Goal: Task Accomplishment & Management: Manage account settings

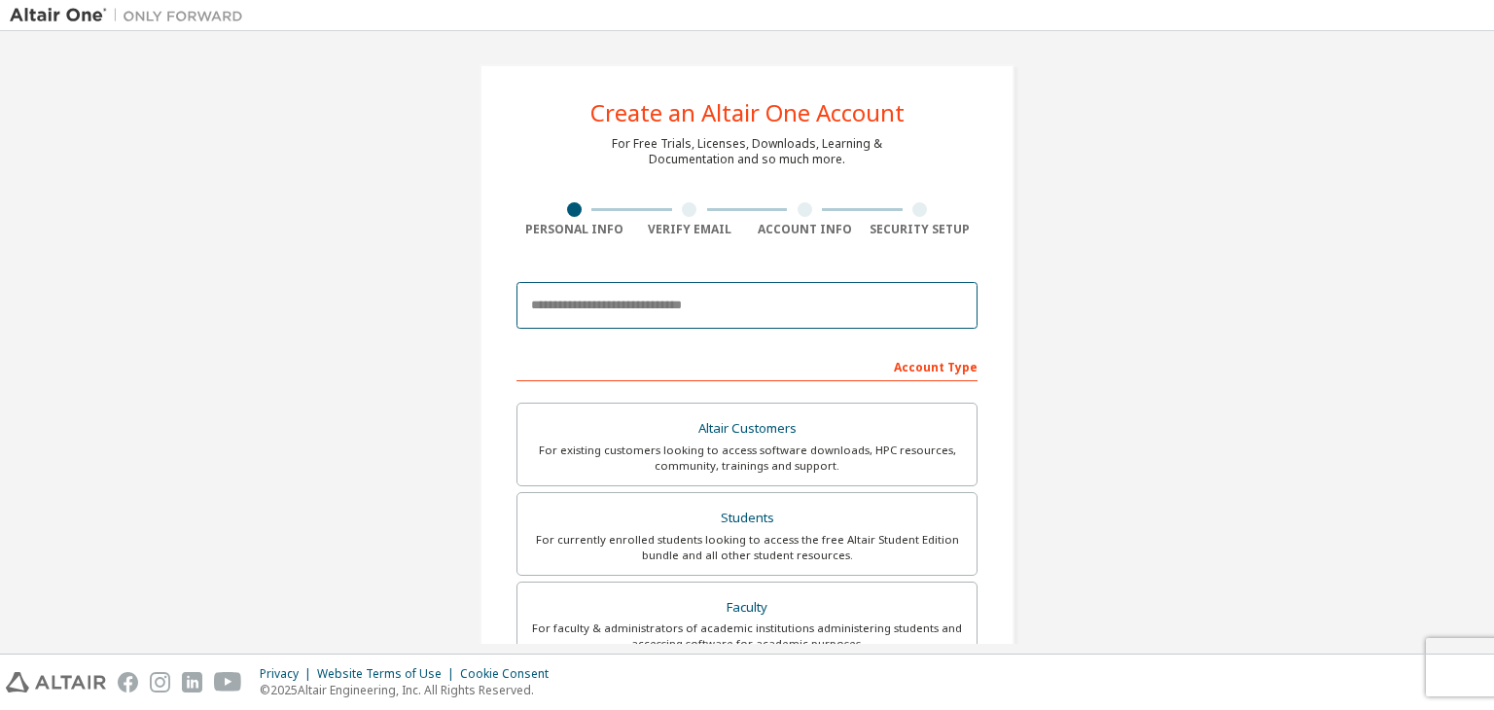
click at [696, 313] on input "email" at bounding box center [747, 305] width 461 height 47
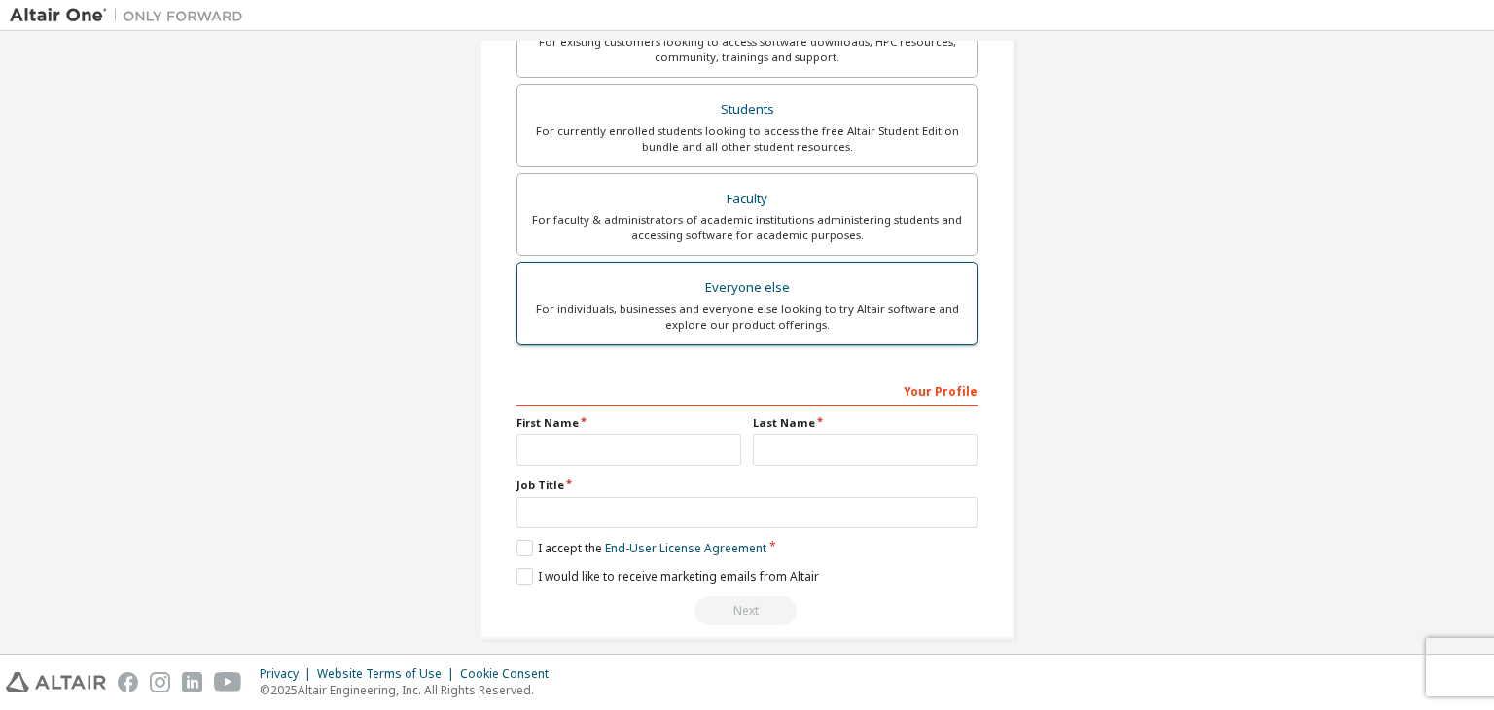
scroll to position [423, 0]
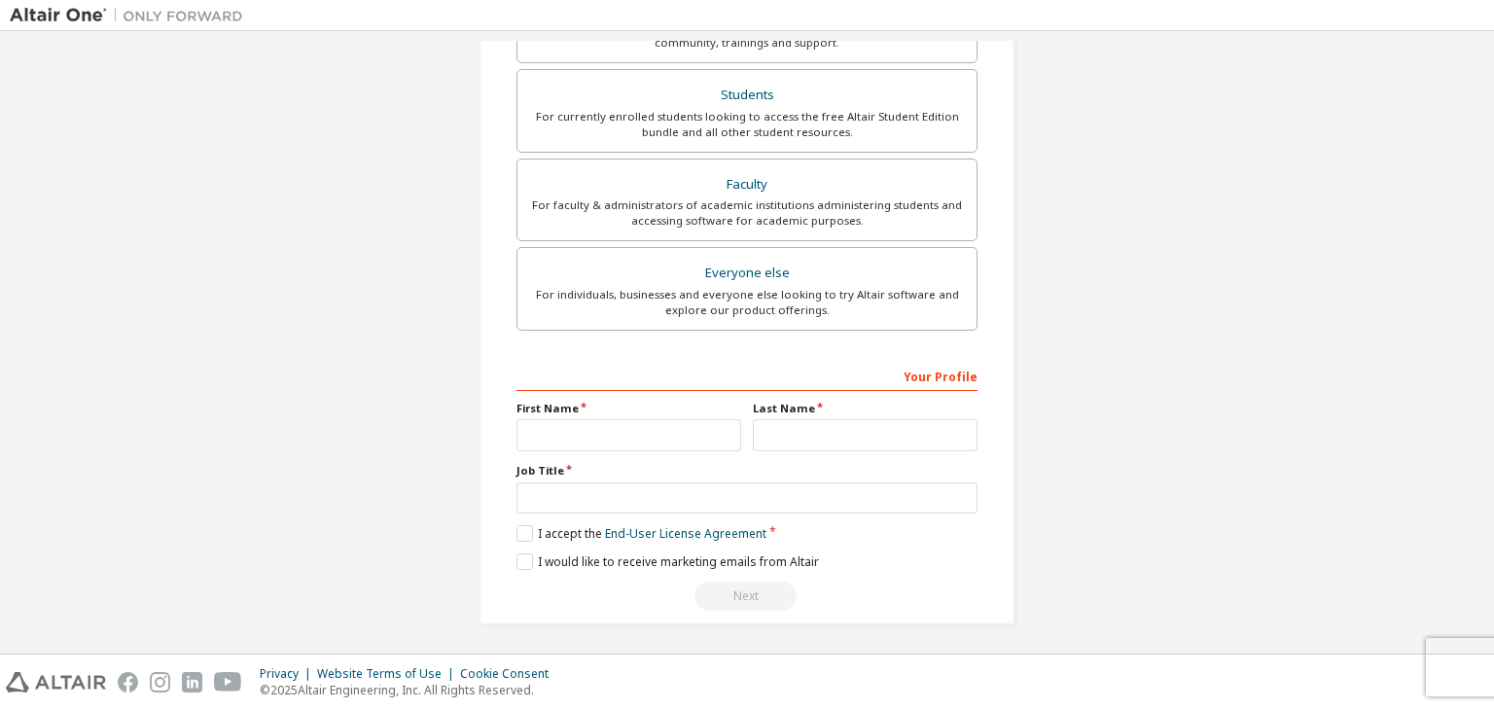
type input "**********"
click at [670, 423] on input "text" at bounding box center [629, 435] width 225 height 32
type input "*"
type input "*******"
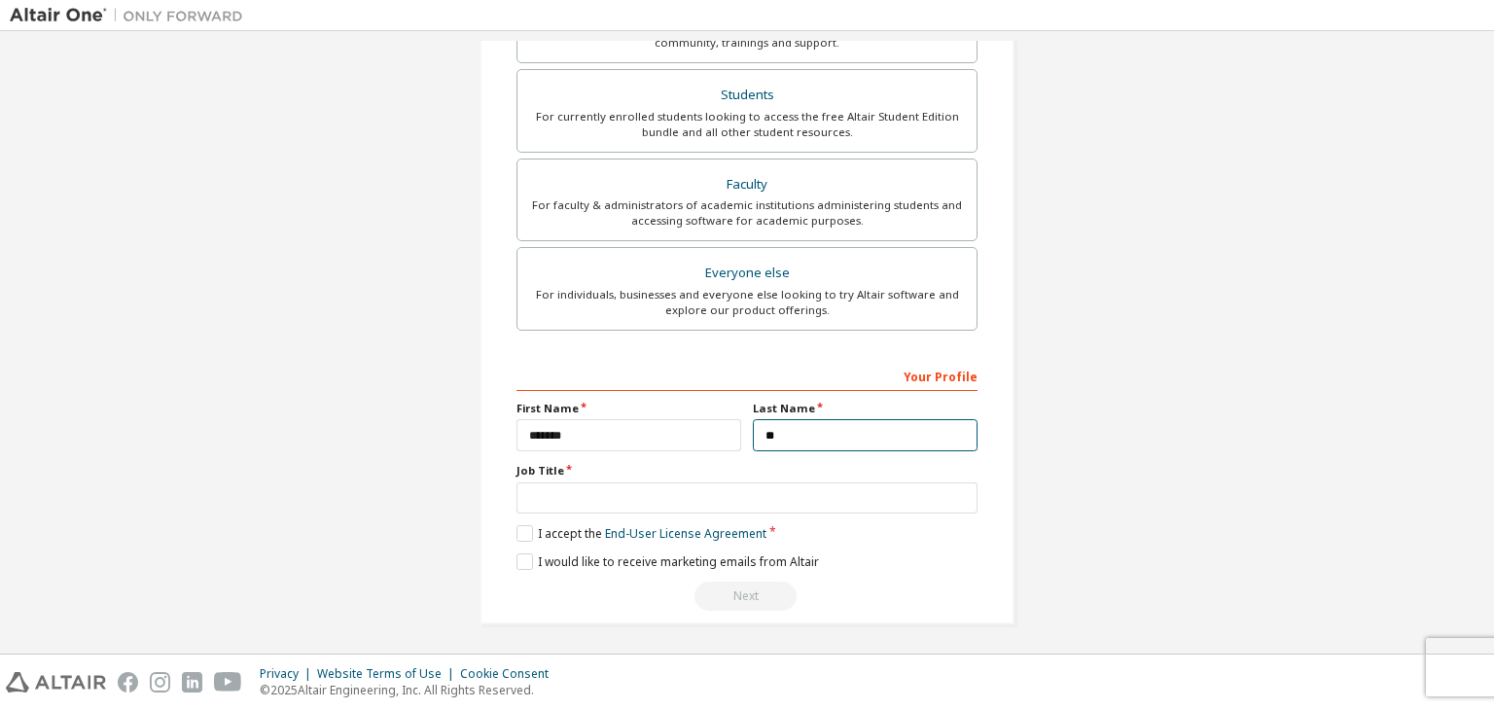
type input "*"
type input "**********"
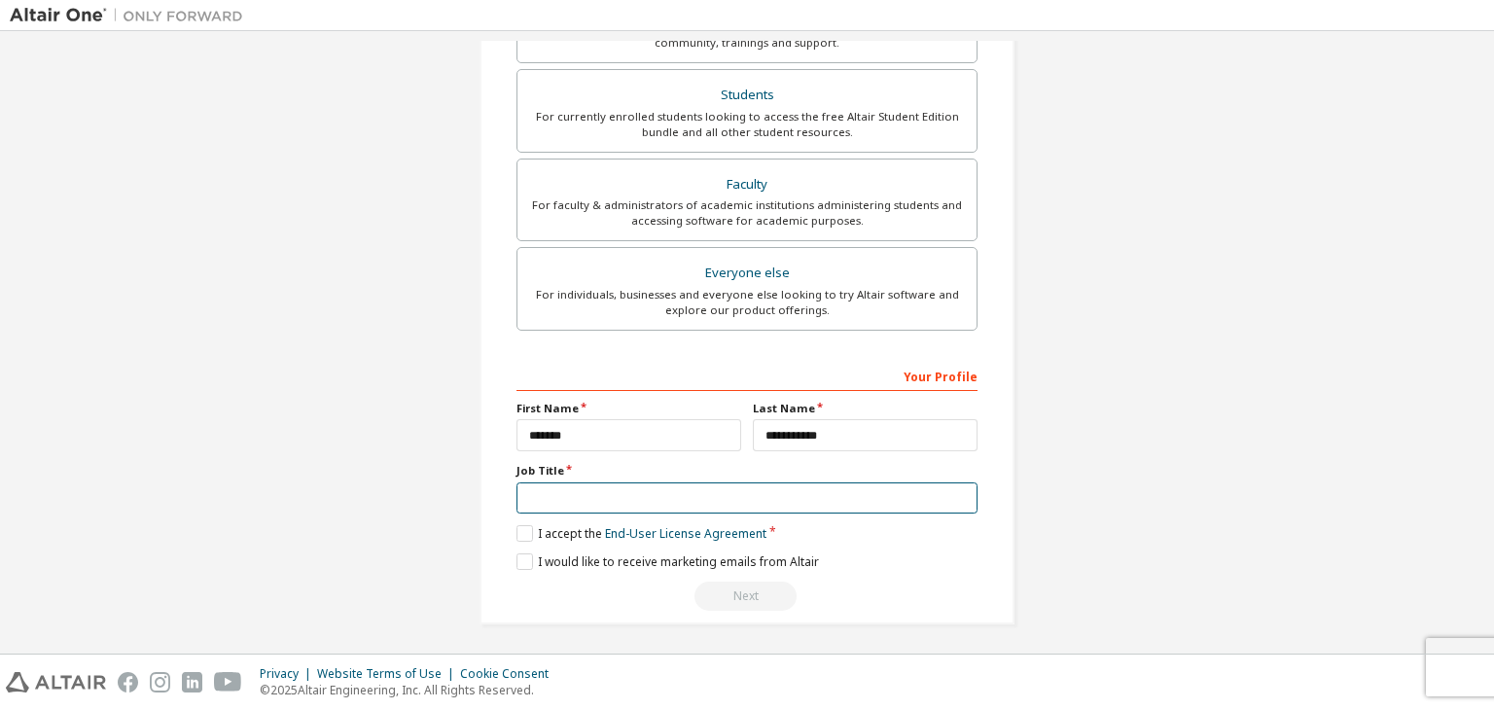
click at [638, 489] on input "text" at bounding box center [747, 498] width 461 height 32
type input "*******"
click at [526, 533] on label "I accept the End-User License Agreement" at bounding box center [642, 533] width 250 height 17
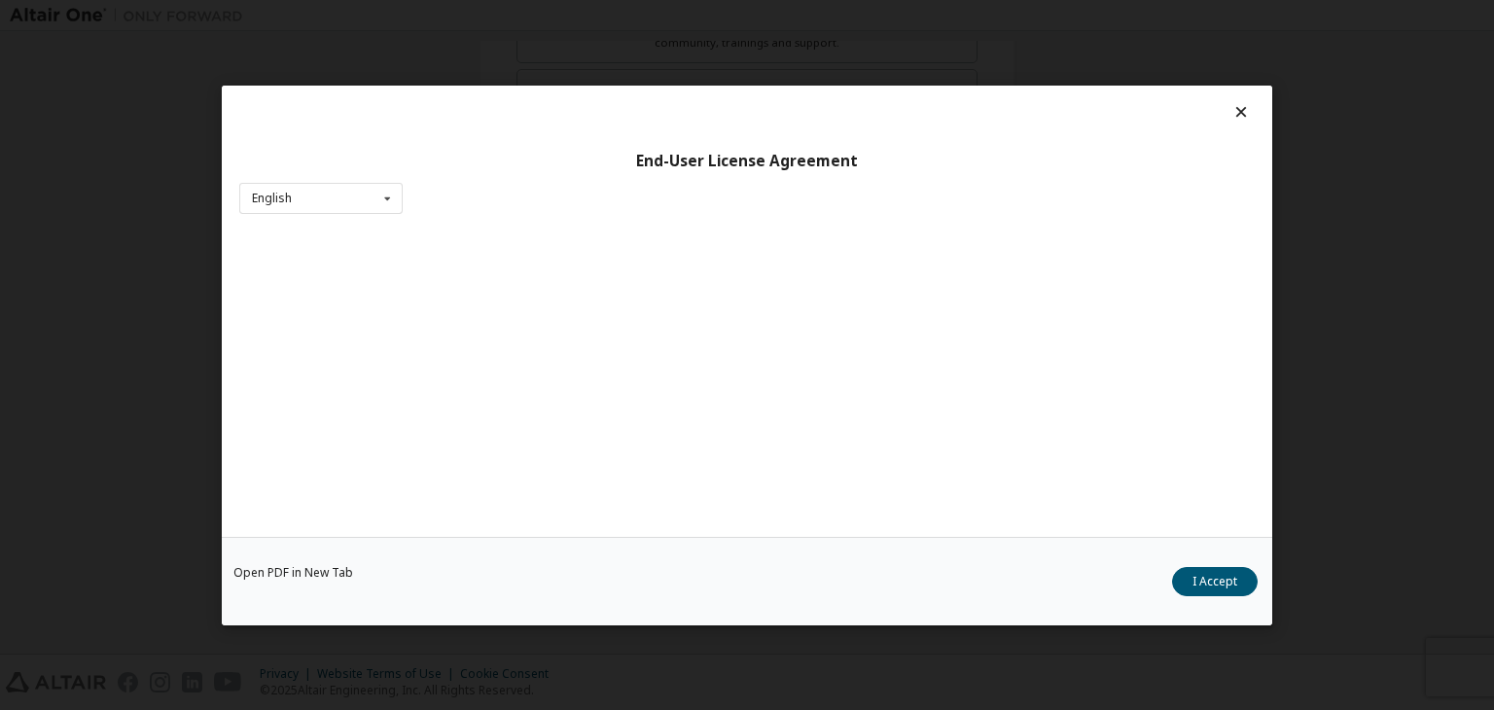
click at [532, 568] on div "Open PDF in New Tab I Accept" at bounding box center [747, 581] width 1051 height 89
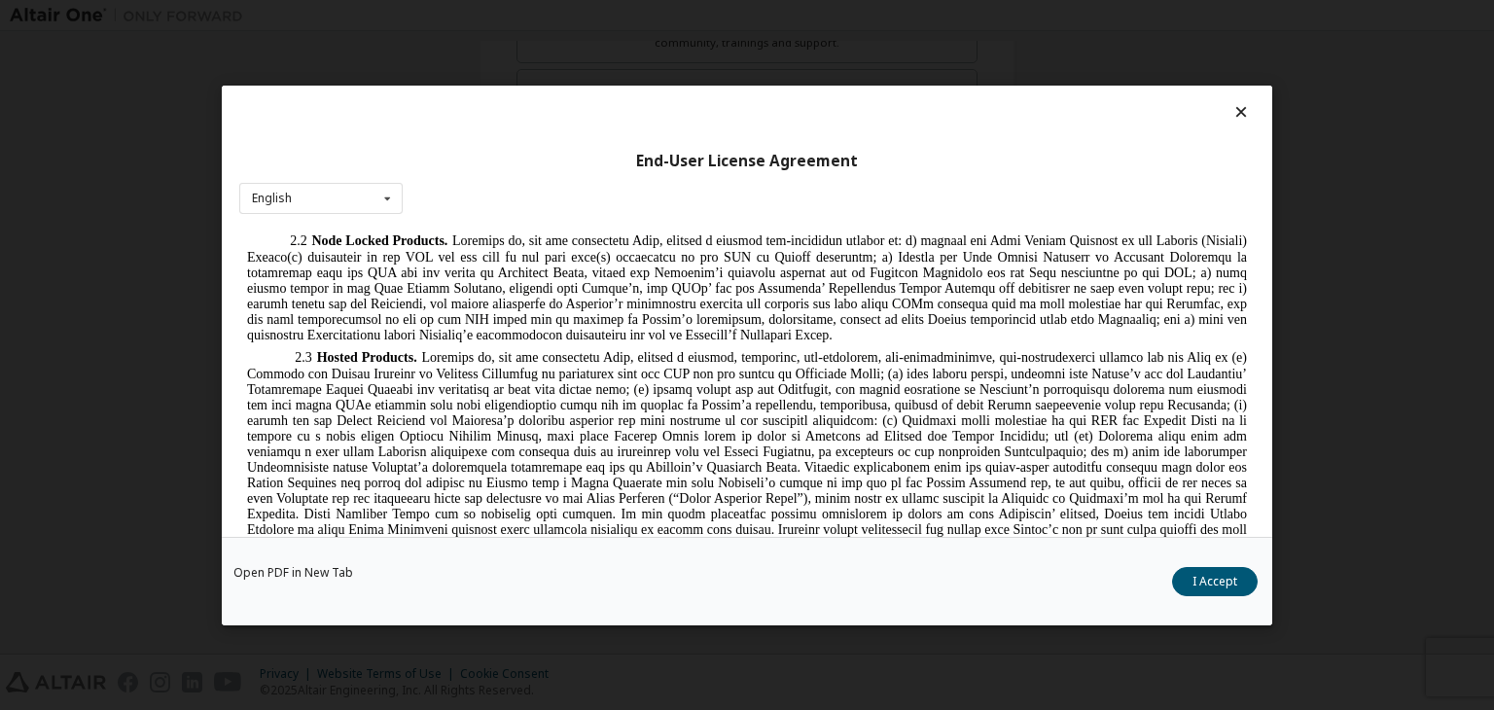
scroll to position [1556, 0]
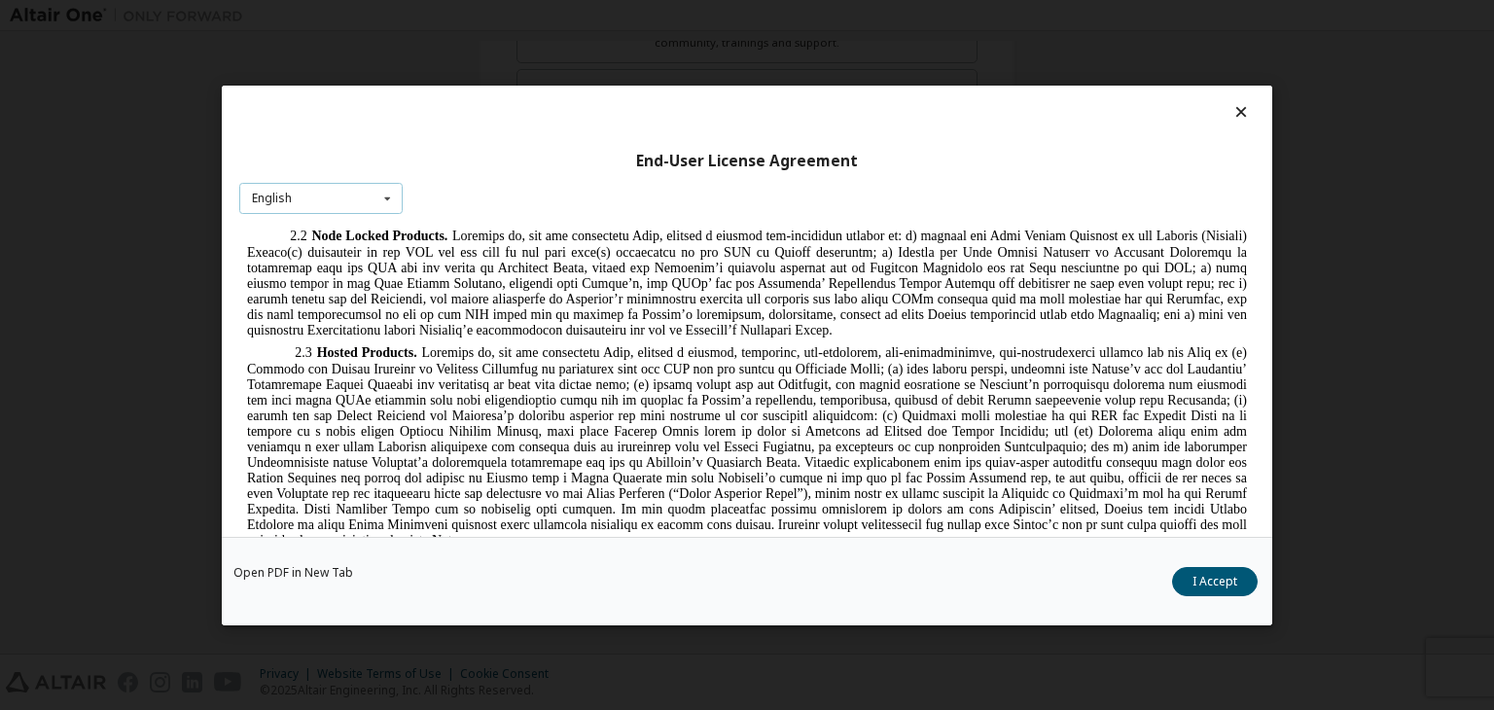
click at [382, 207] on icon at bounding box center [387, 198] width 24 height 30
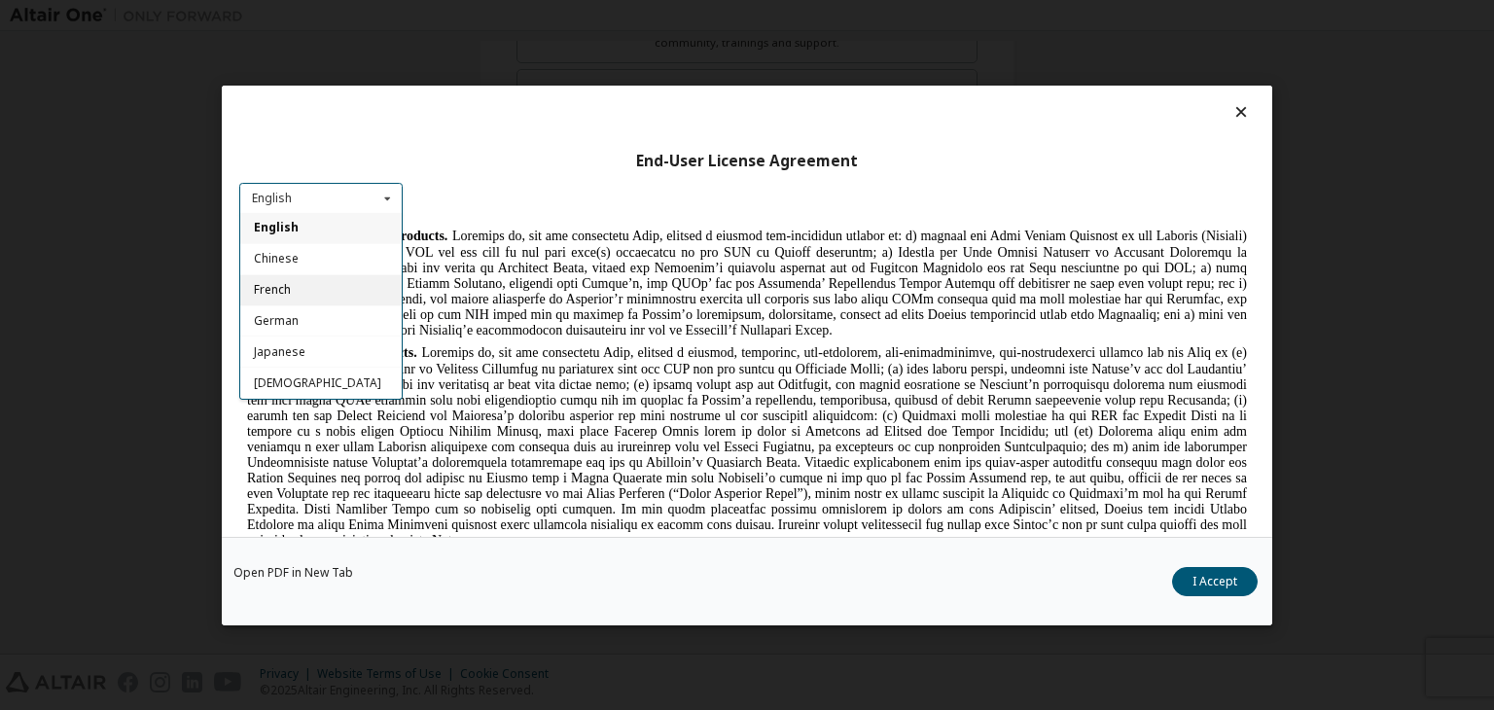
scroll to position [0, 0]
click at [444, 217] on div "End-User License Agreement English English Chinese French German Japanese Korea…" at bounding box center [747, 311] width 1051 height 451
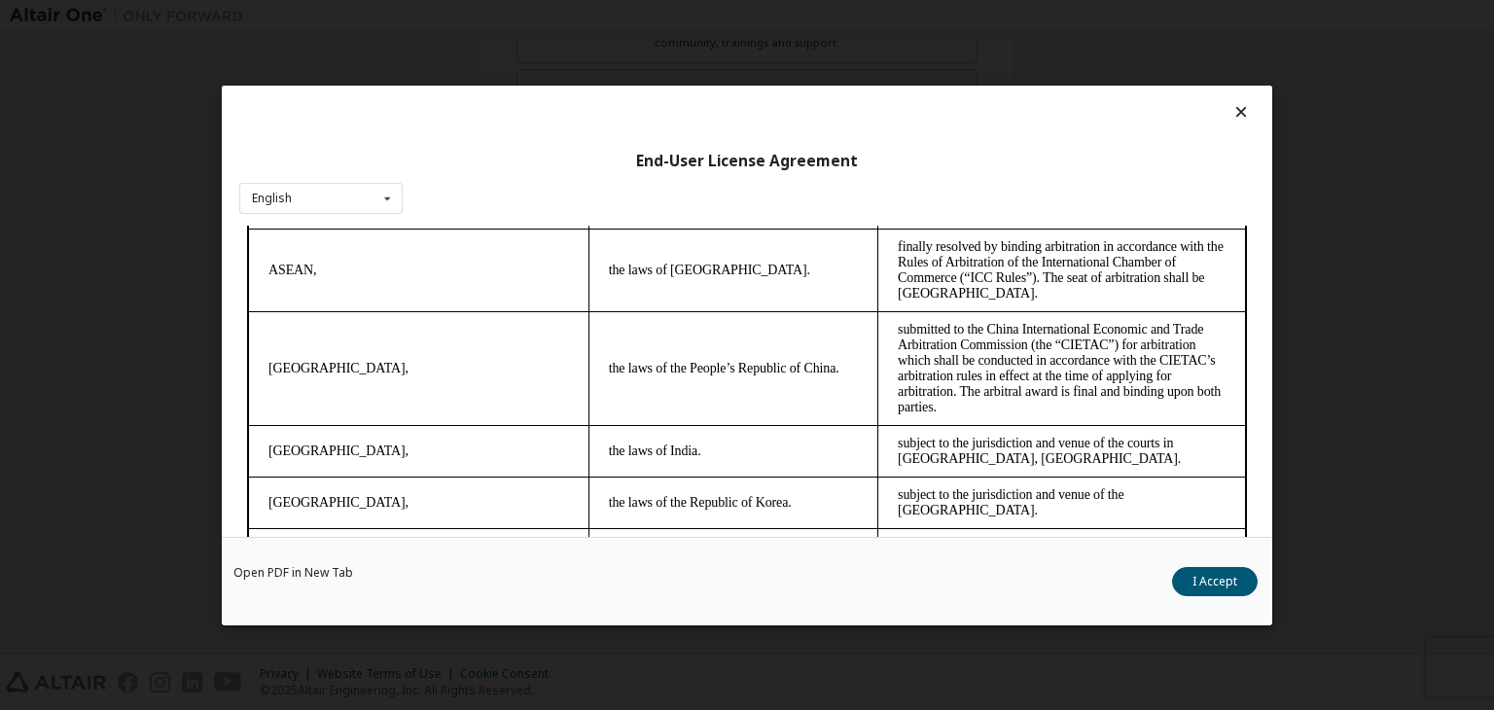
scroll to position [5462, 0]
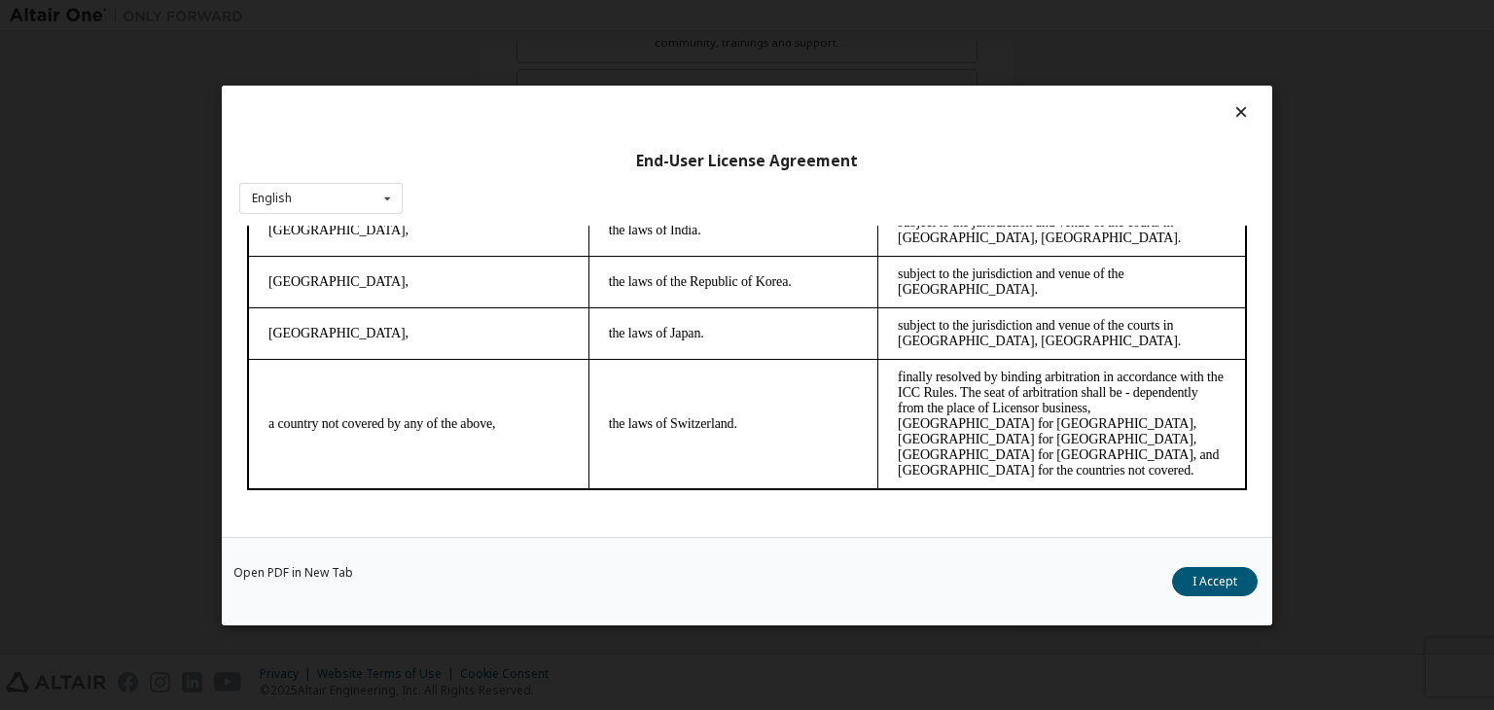
click at [1254, 589] on div "Open PDF in New Tab I Accept" at bounding box center [747, 581] width 1051 height 89
click at [1236, 587] on button "I Accept" at bounding box center [1215, 581] width 86 height 29
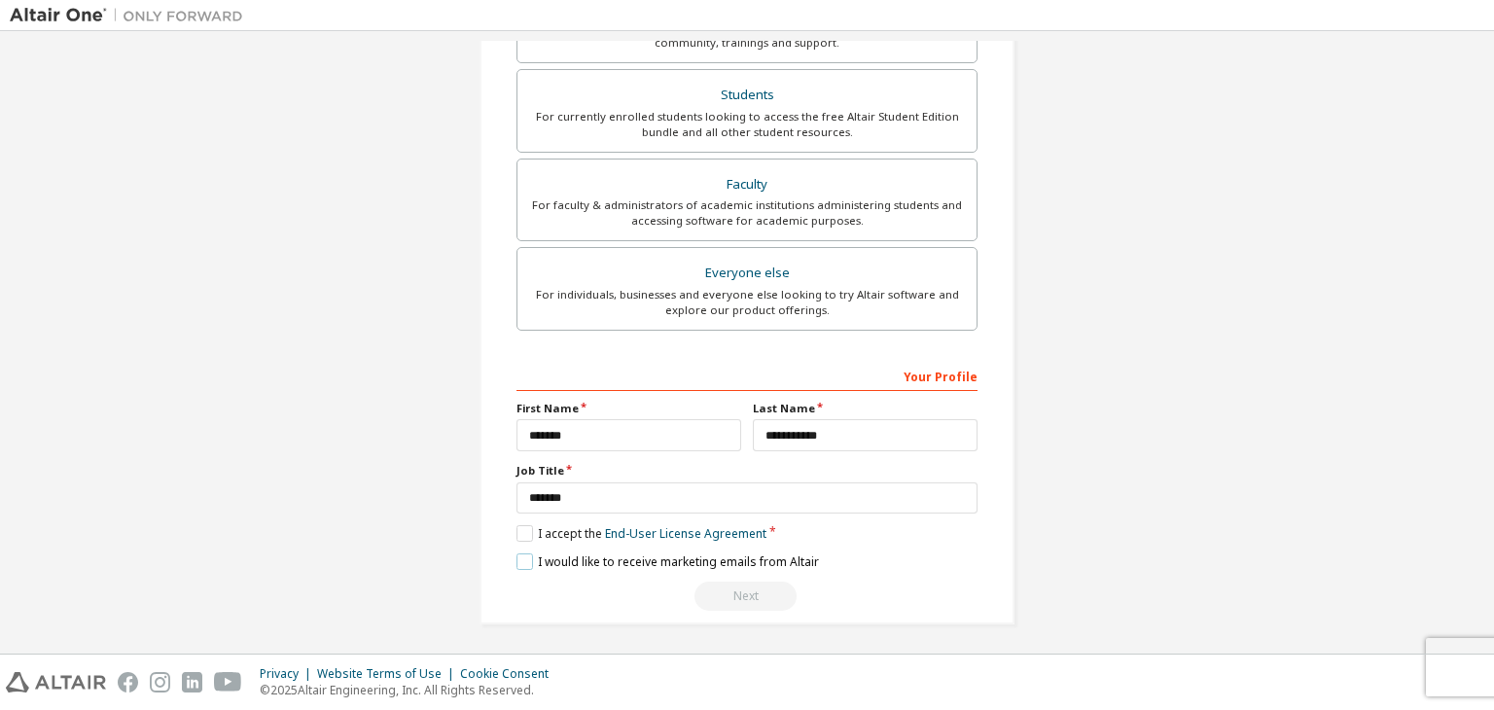
click at [527, 565] on label "I would like to receive marketing emails from Altair" at bounding box center [668, 561] width 303 height 17
click at [735, 585] on div "Next" at bounding box center [747, 596] width 461 height 29
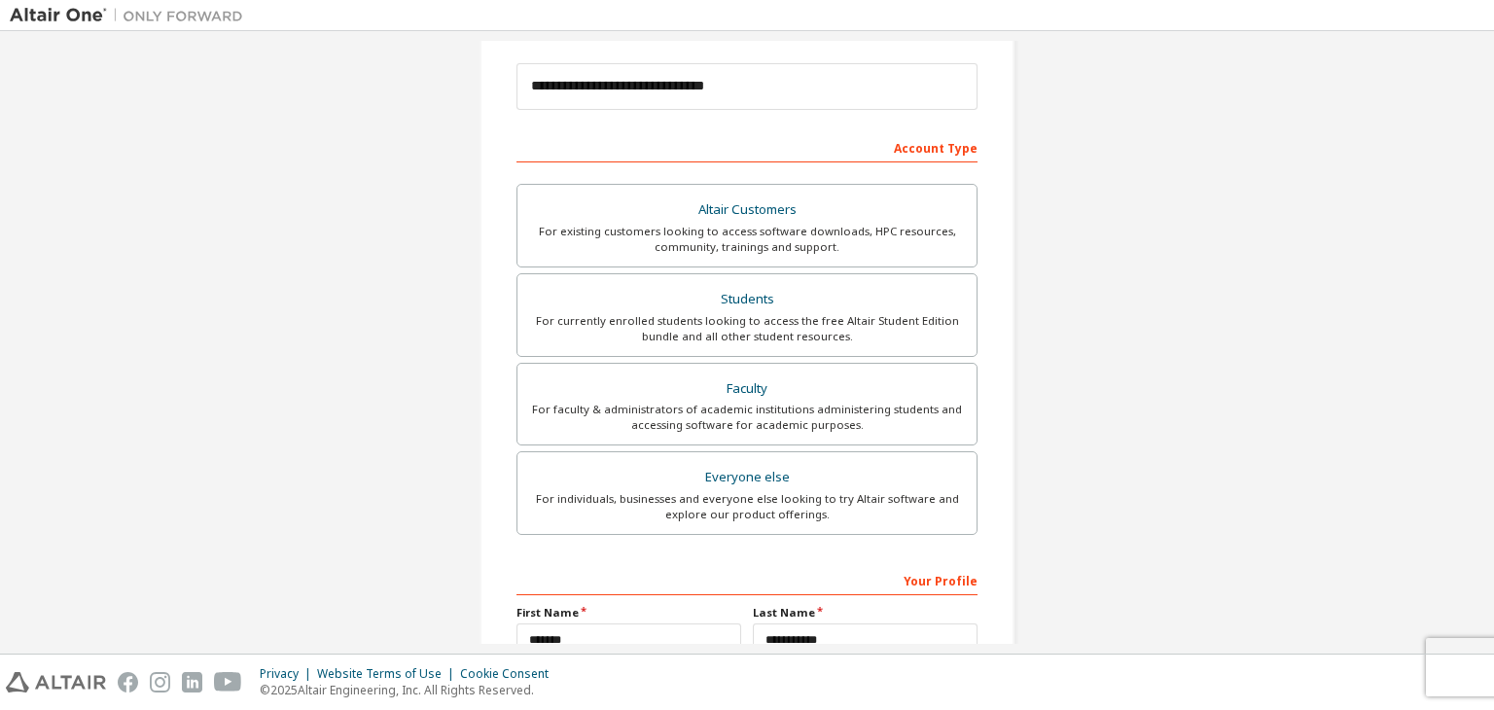
scroll to position [131, 0]
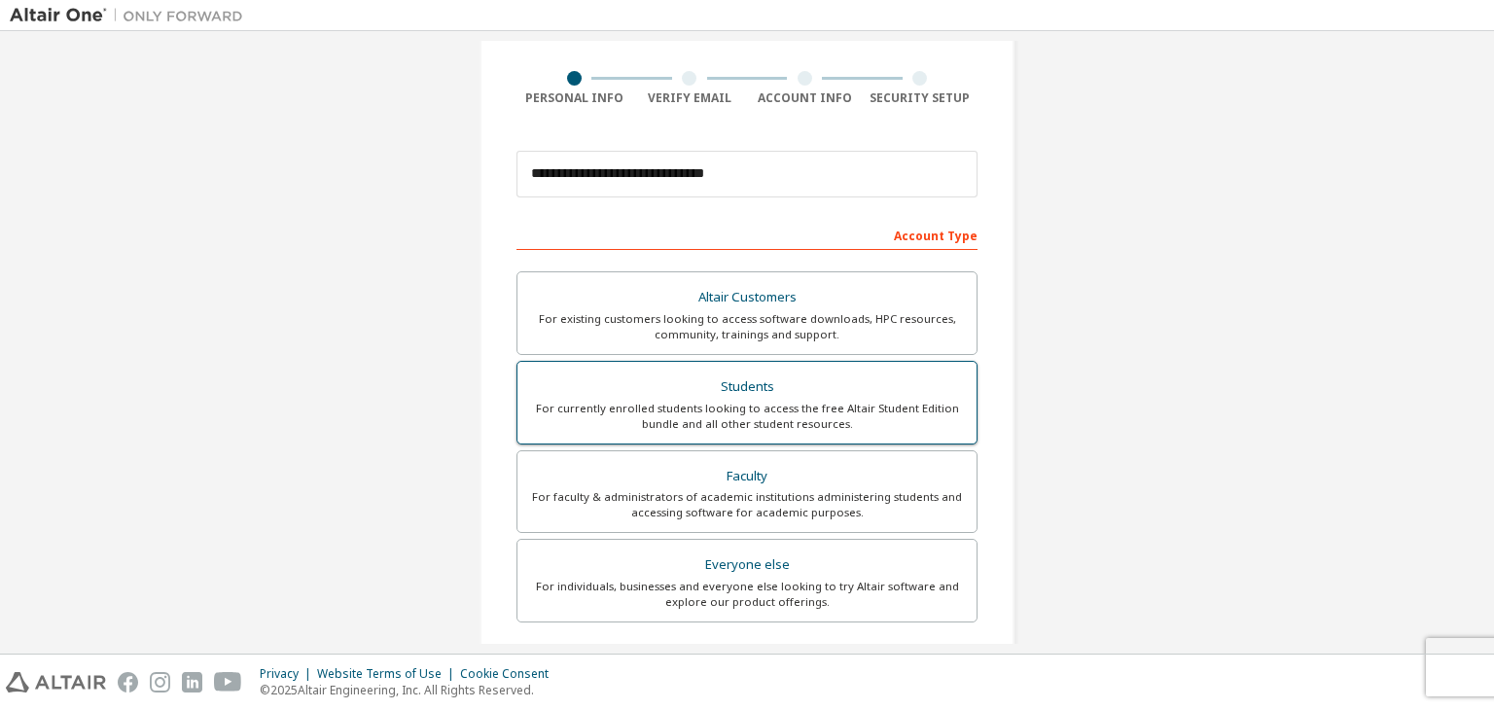
click at [793, 375] on div "Students" at bounding box center [747, 387] width 436 height 27
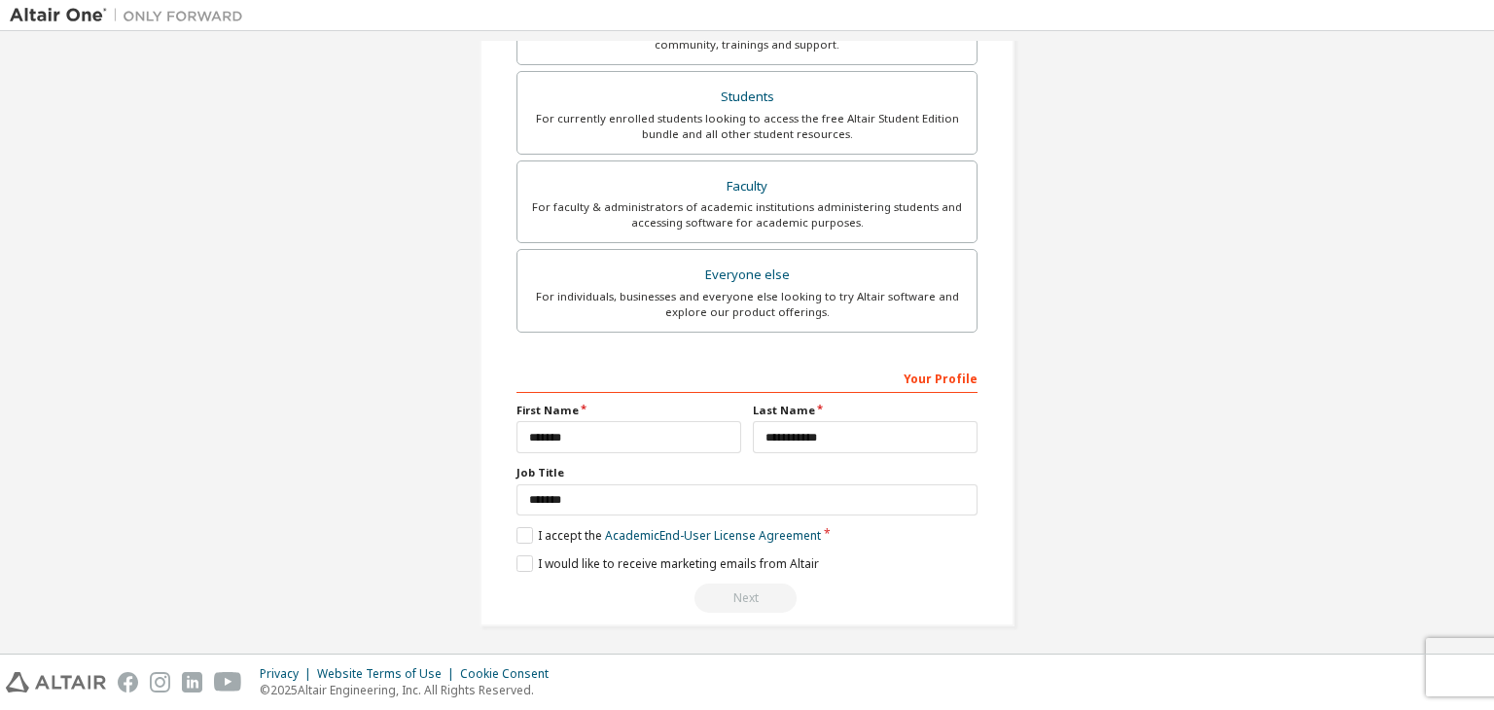
scroll to position [423, 0]
drag, startPoint x: 693, startPoint y: 483, endPoint x: 485, endPoint y: 485, distance: 207.2
click at [485, 485] on div "**********" at bounding box center [747, 132] width 535 height 983
click at [530, 534] on label "I accept the Academic End-User License Agreement" at bounding box center [669, 533] width 304 height 17
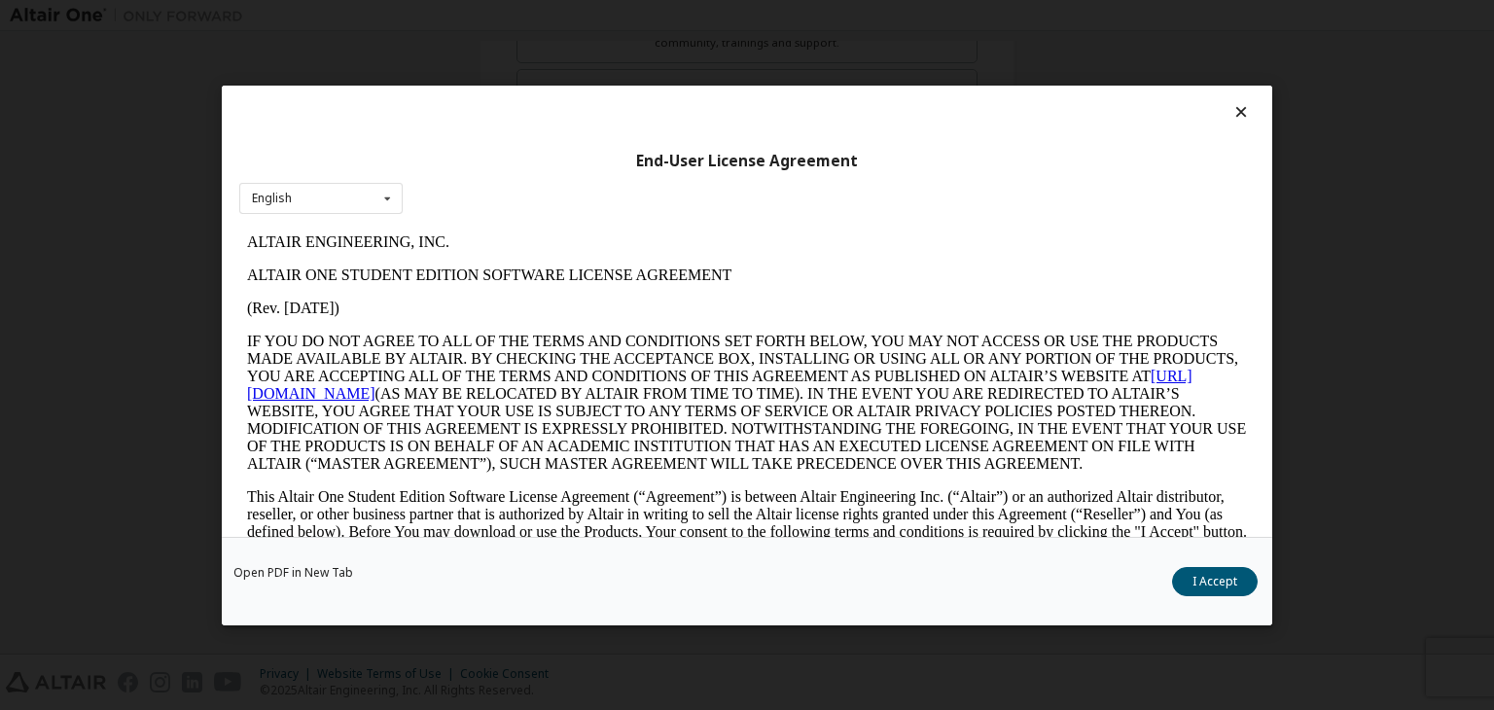
scroll to position [0, 0]
click at [1214, 577] on button "I Accept" at bounding box center [1215, 581] width 86 height 29
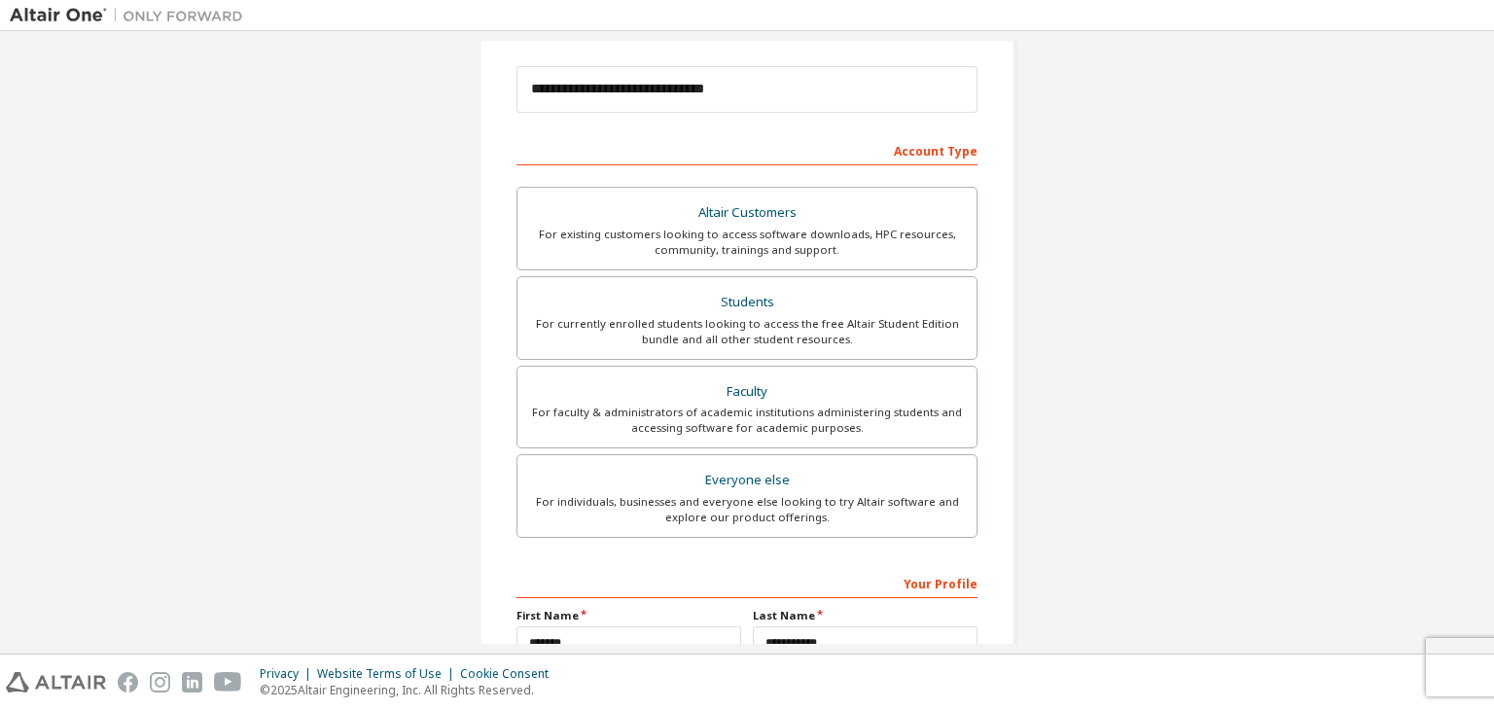
scroll to position [423, 0]
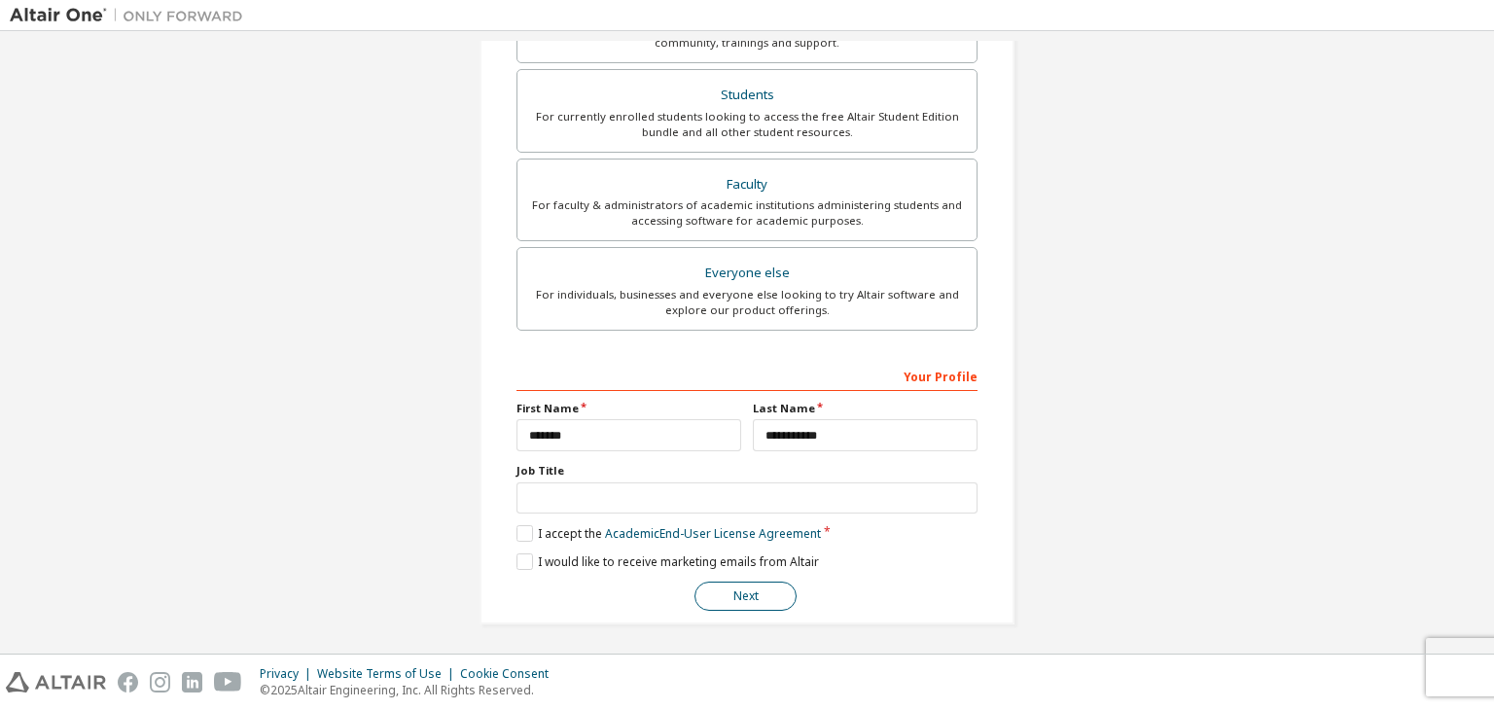
click at [755, 582] on button "Next" at bounding box center [746, 596] width 102 height 29
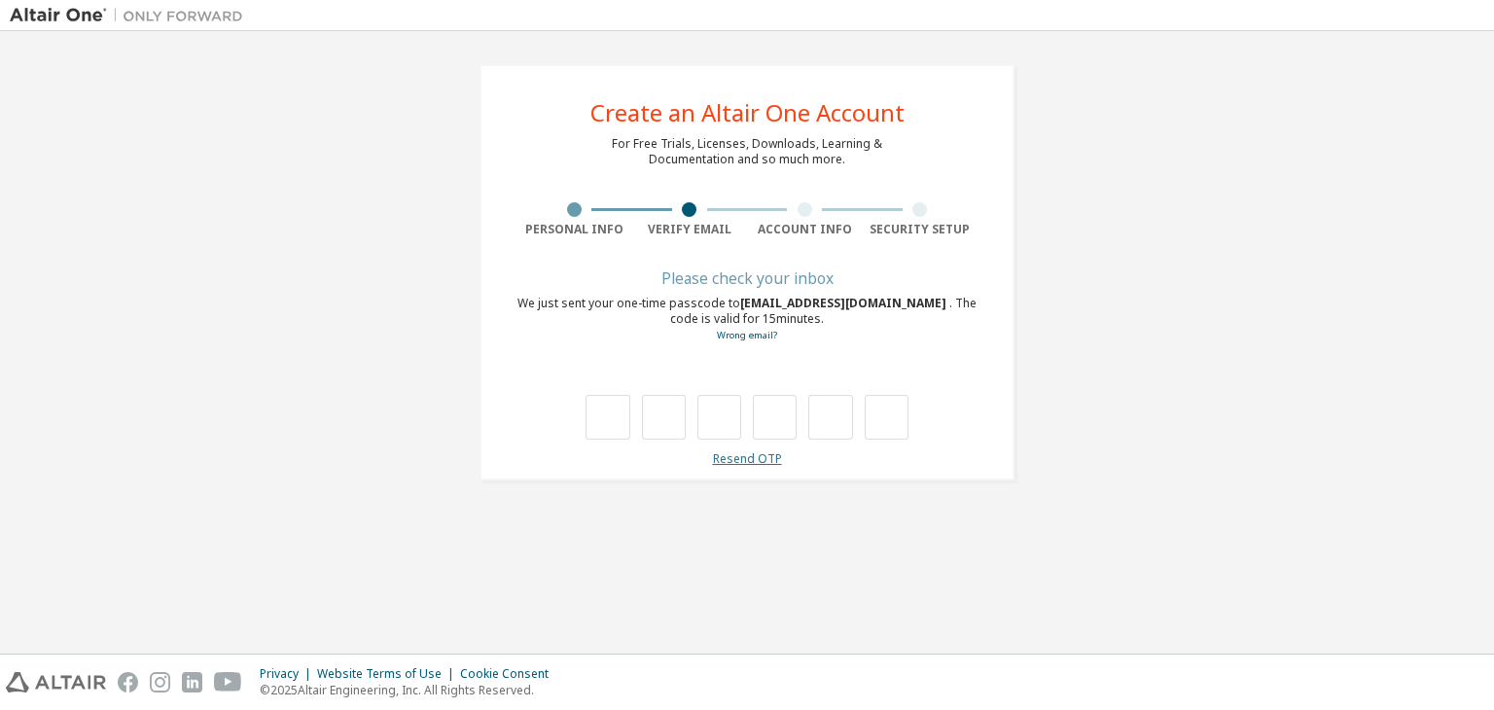
click at [741, 454] on link "Resend OTP" at bounding box center [747, 458] width 69 height 17
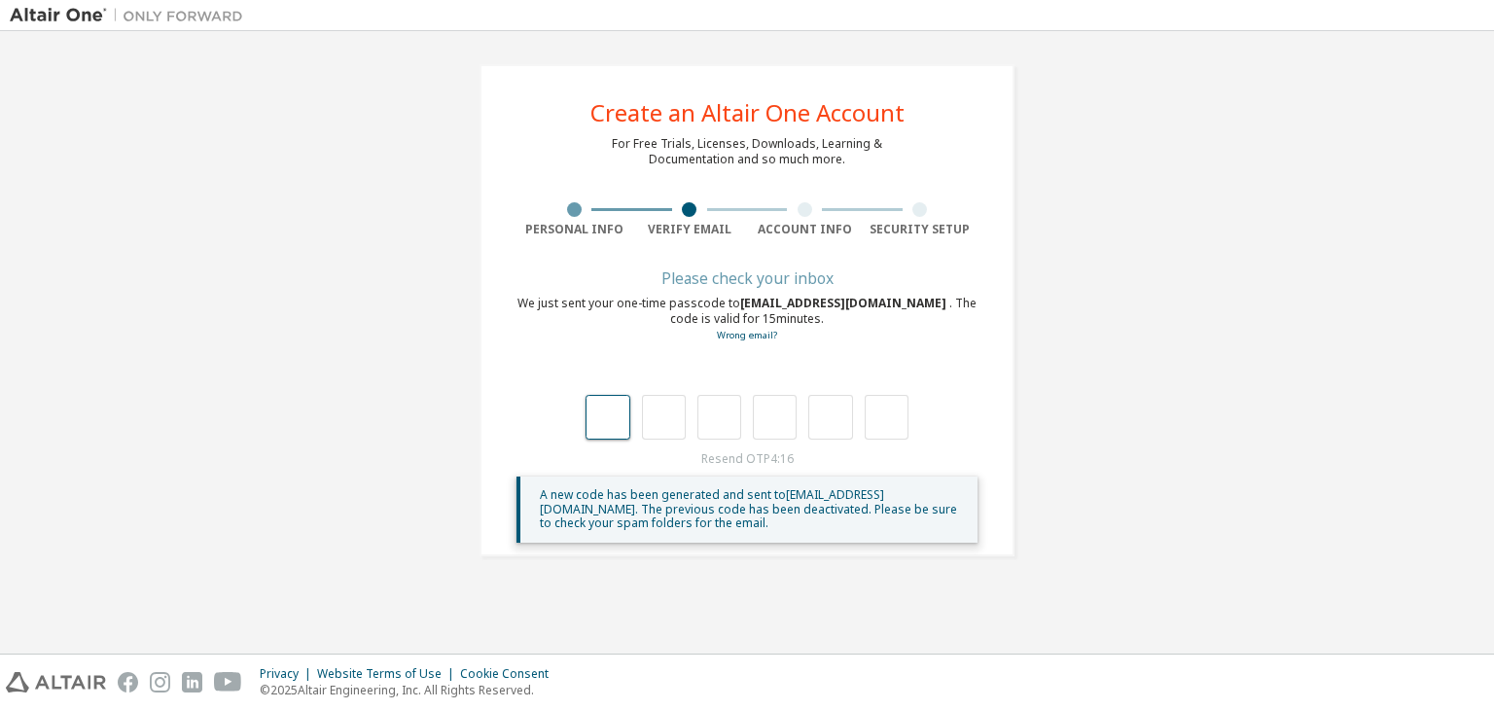
click at [615, 410] on input "text" at bounding box center [608, 417] width 44 height 45
type input "*"
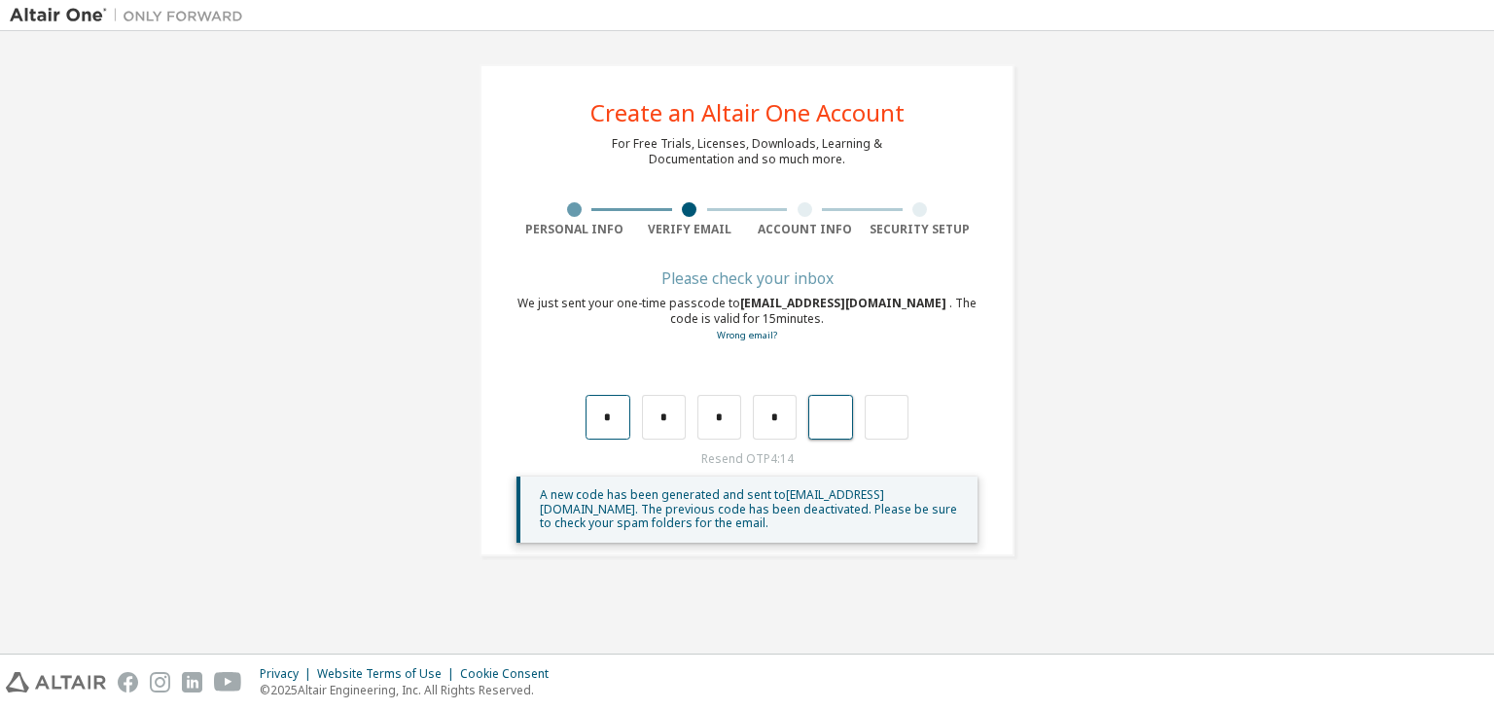
type input "*"
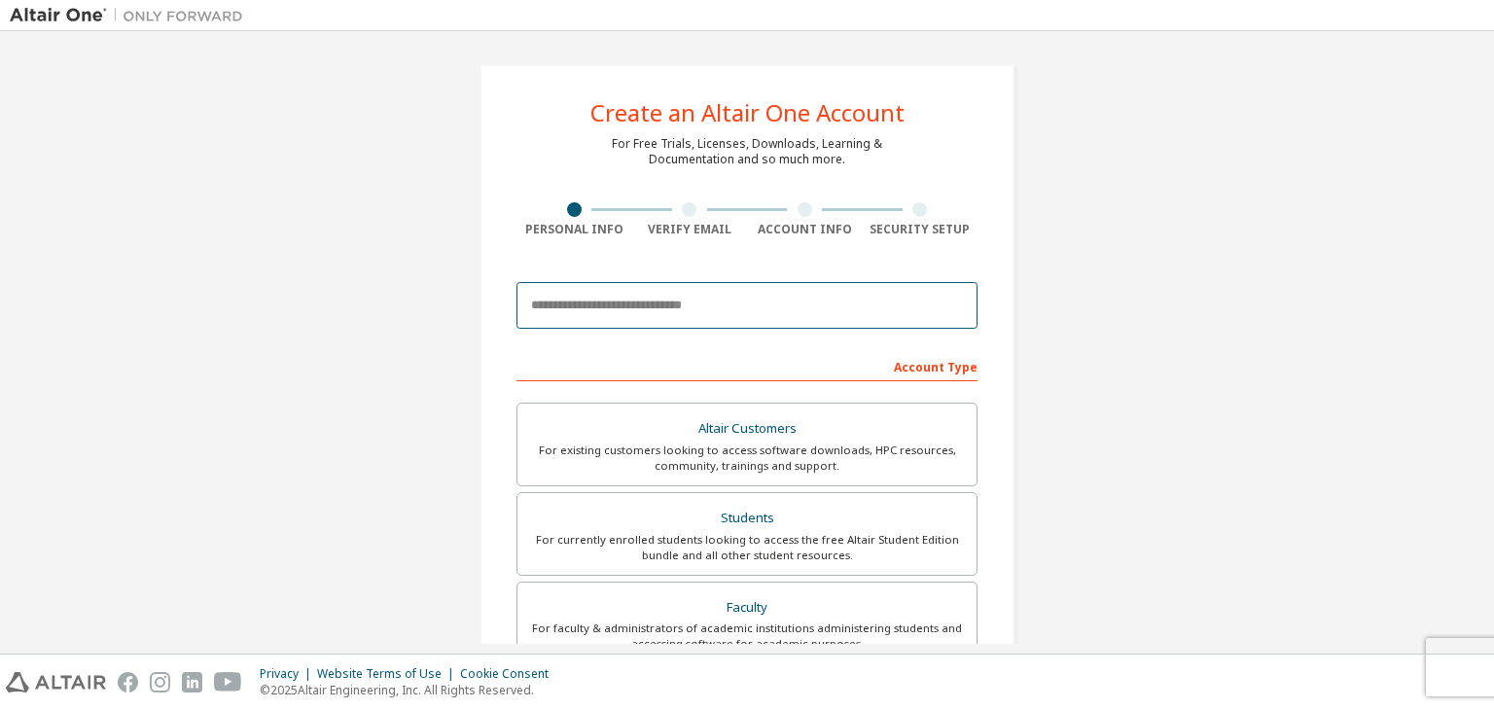
click at [681, 309] on input "email" at bounding box center [747, 305] width 461 height 47
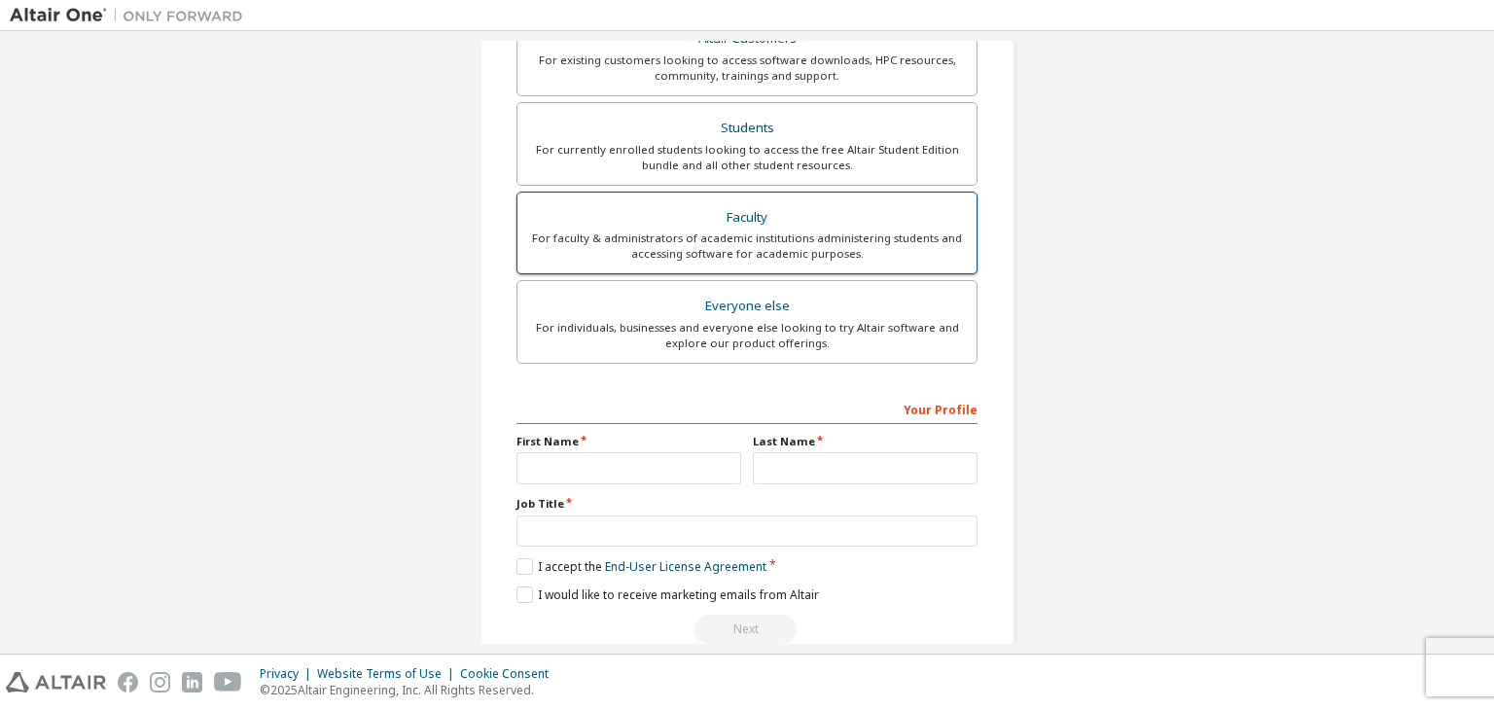
scroll to position [423, 0]
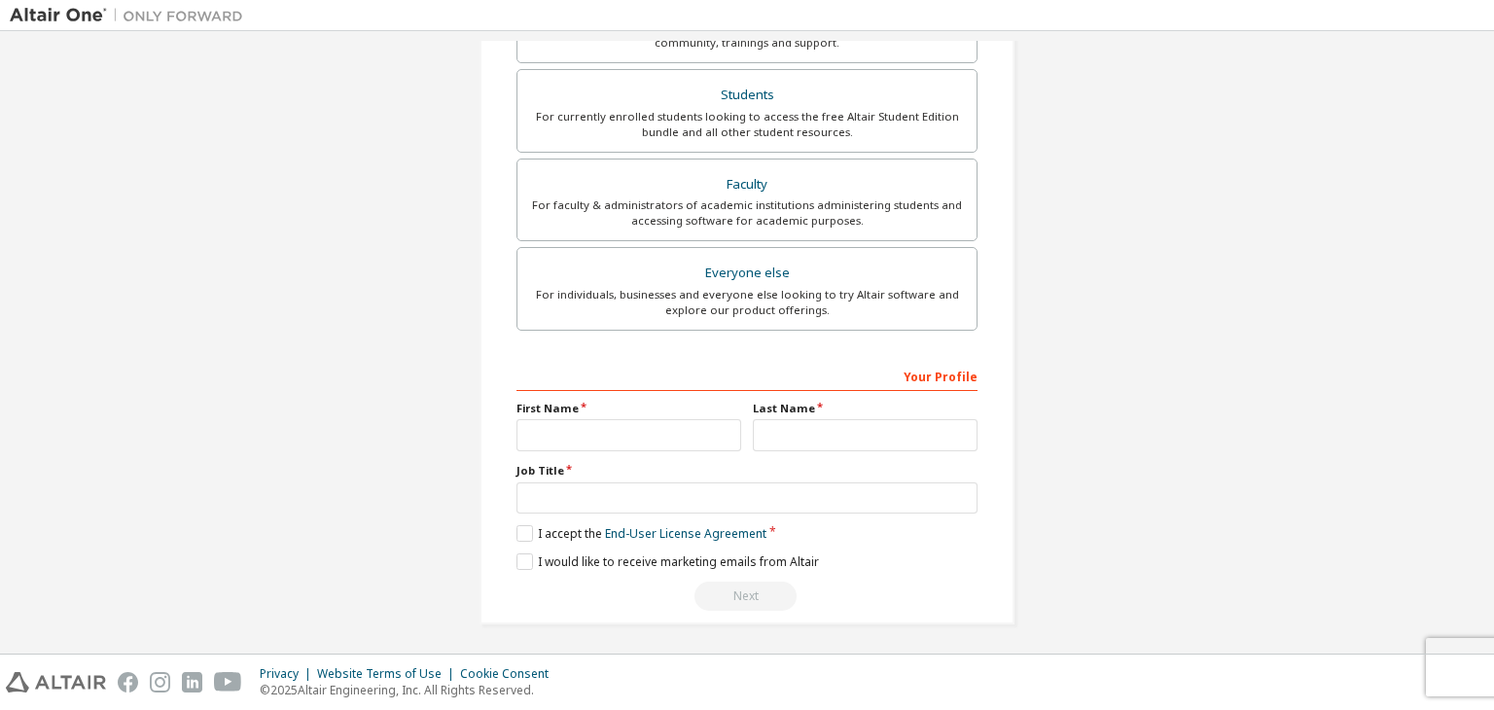
drag, startPoint x: 988, startPoint y: 413, endPoint x: 988, endPoint y: 399, distance: 14.6
click at [988, 413] on div "Create an Altair One Account For Free Trials, Licenses, Downloads, Learning & D…" at bounding box center [747, 132] width 535 height 983
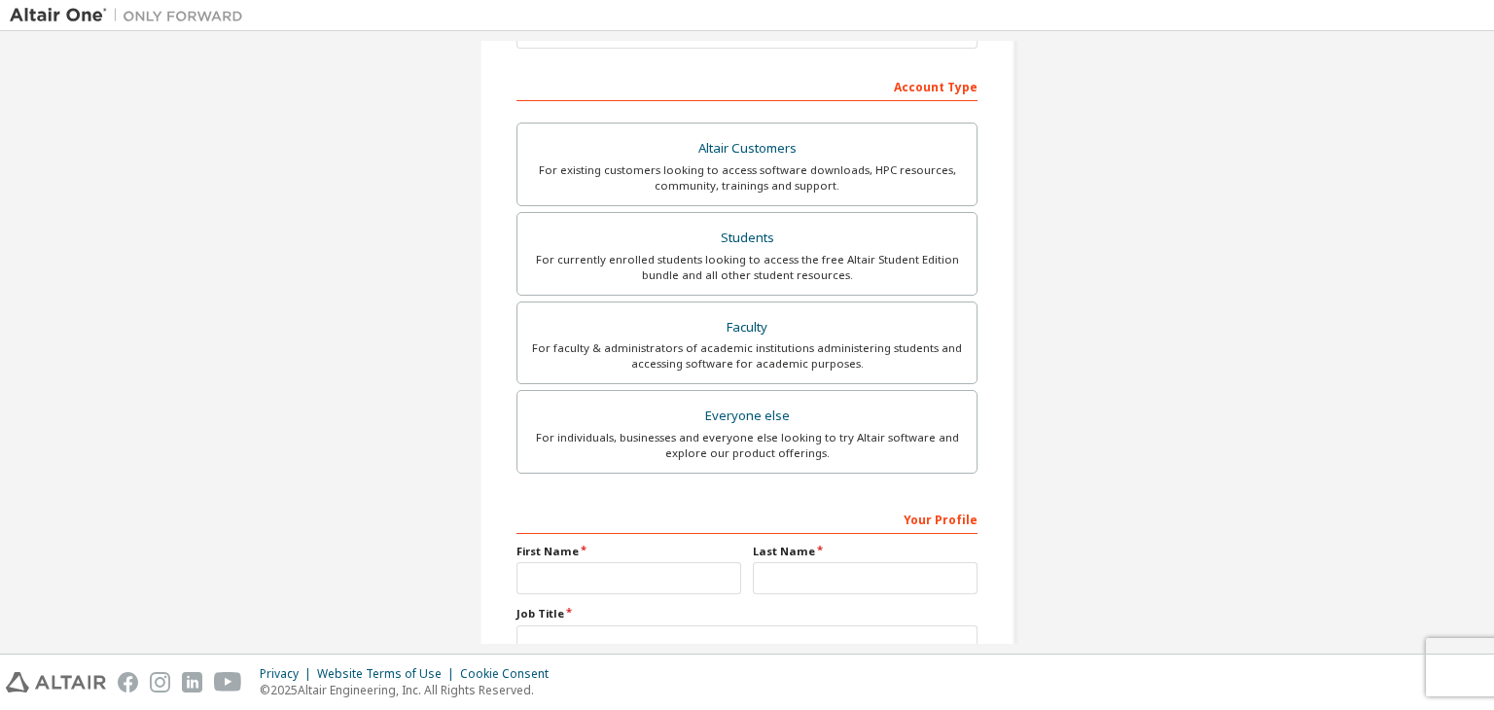
scroll to position [230, 0]
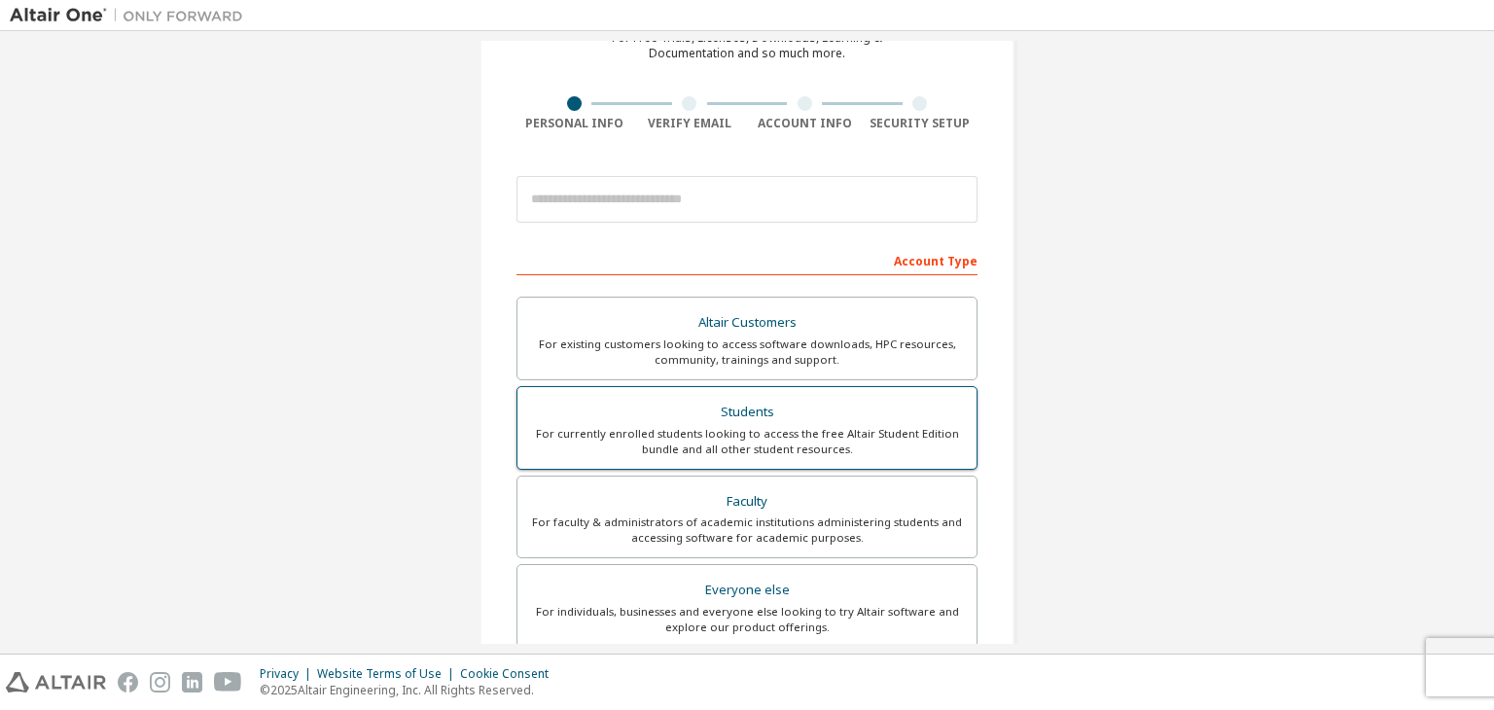
scroll to position [97, 0]
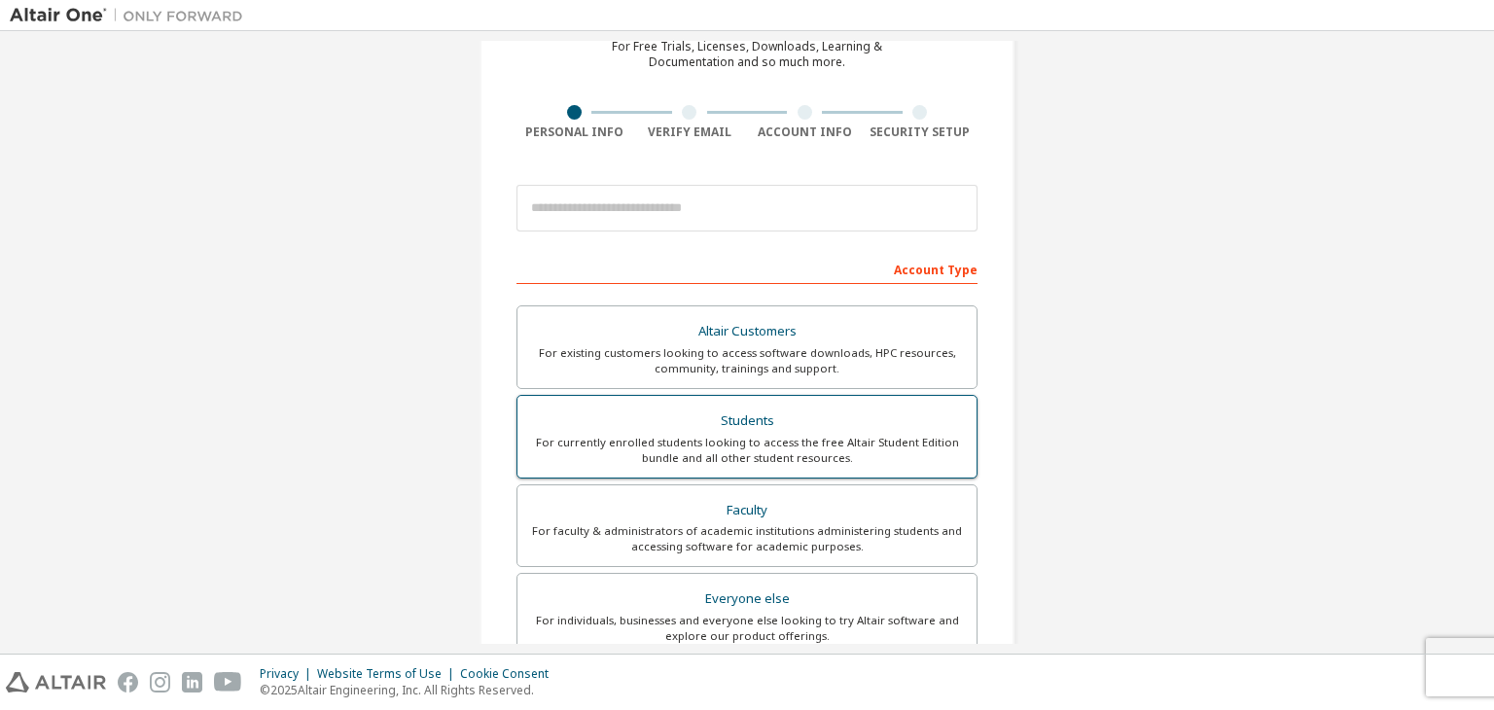
click at [721, 435] on div "For currently enrolled students looking to access the free Altair Student Editi…" at bounding box center [747, 450] width 436 height 31
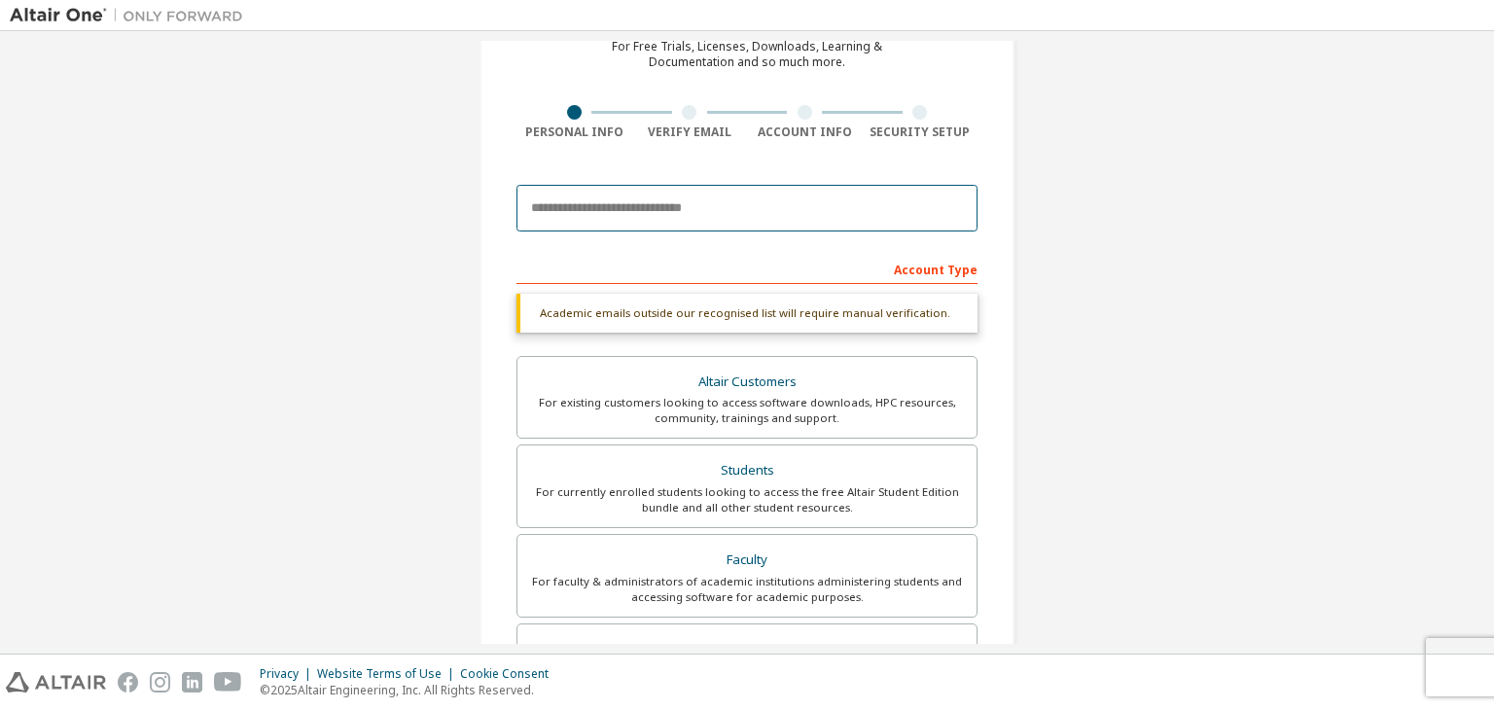
click at [739, 207] on input "email" at bounding box center [747, 208] width 461 height 47
type input "**********"
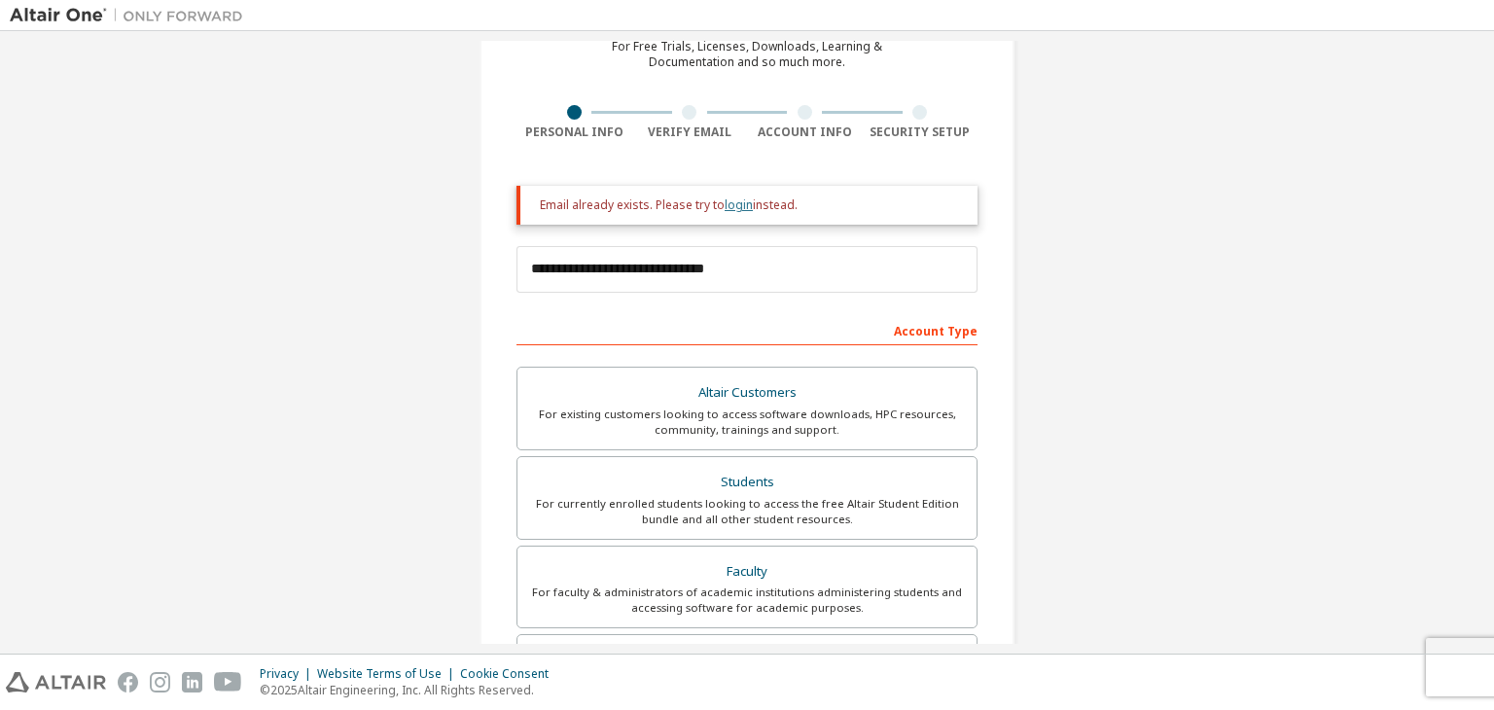
click at [736, 206] on link "login" at bounding box center [739, 204] width 28 height 17
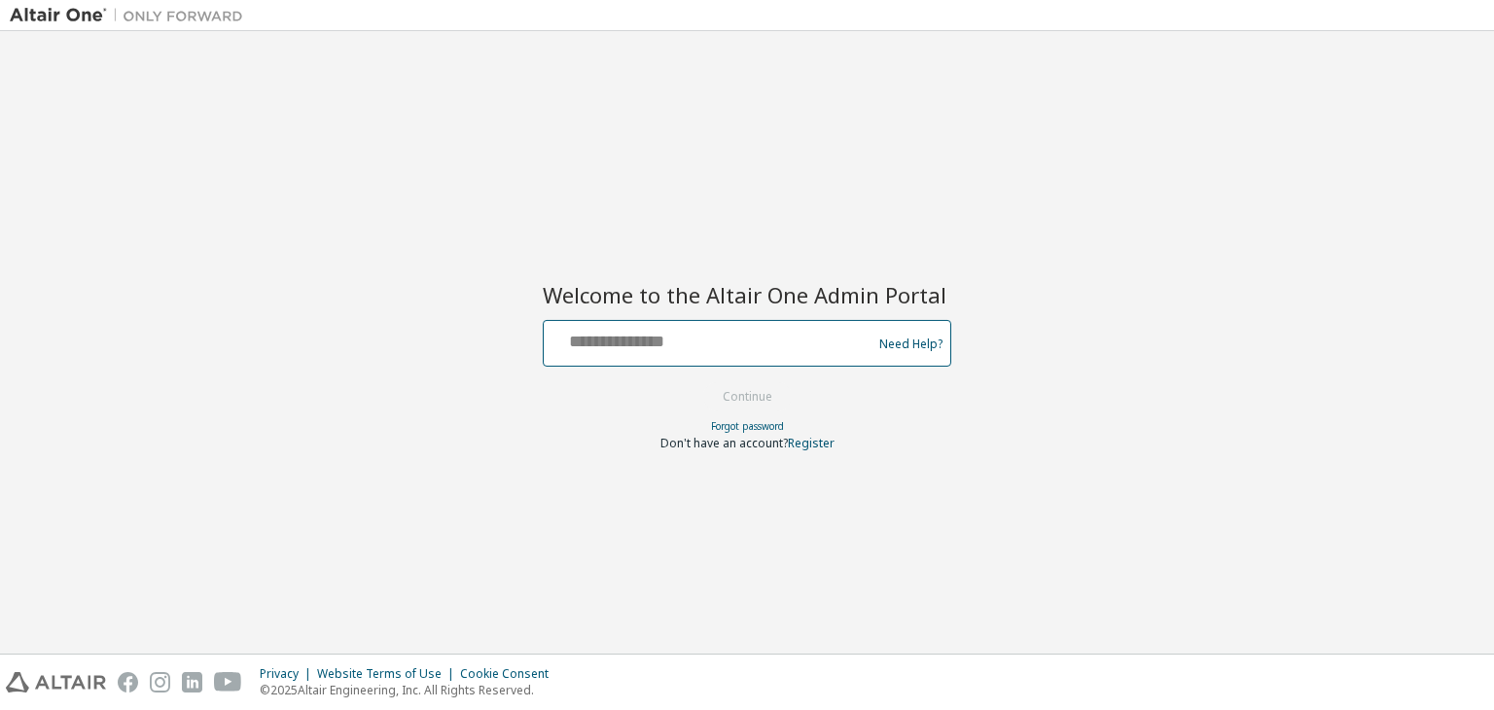
click at [739, 339] on input "text" at bounding box center [711, 339] width 318 height 28
type input "**********"
click at [775, 350] on input "**********" at bounding box center [711, 339] width 318 height 28
click at [775, 390] on button "Continue" at bounding box center [747, 396] width 90 height 29
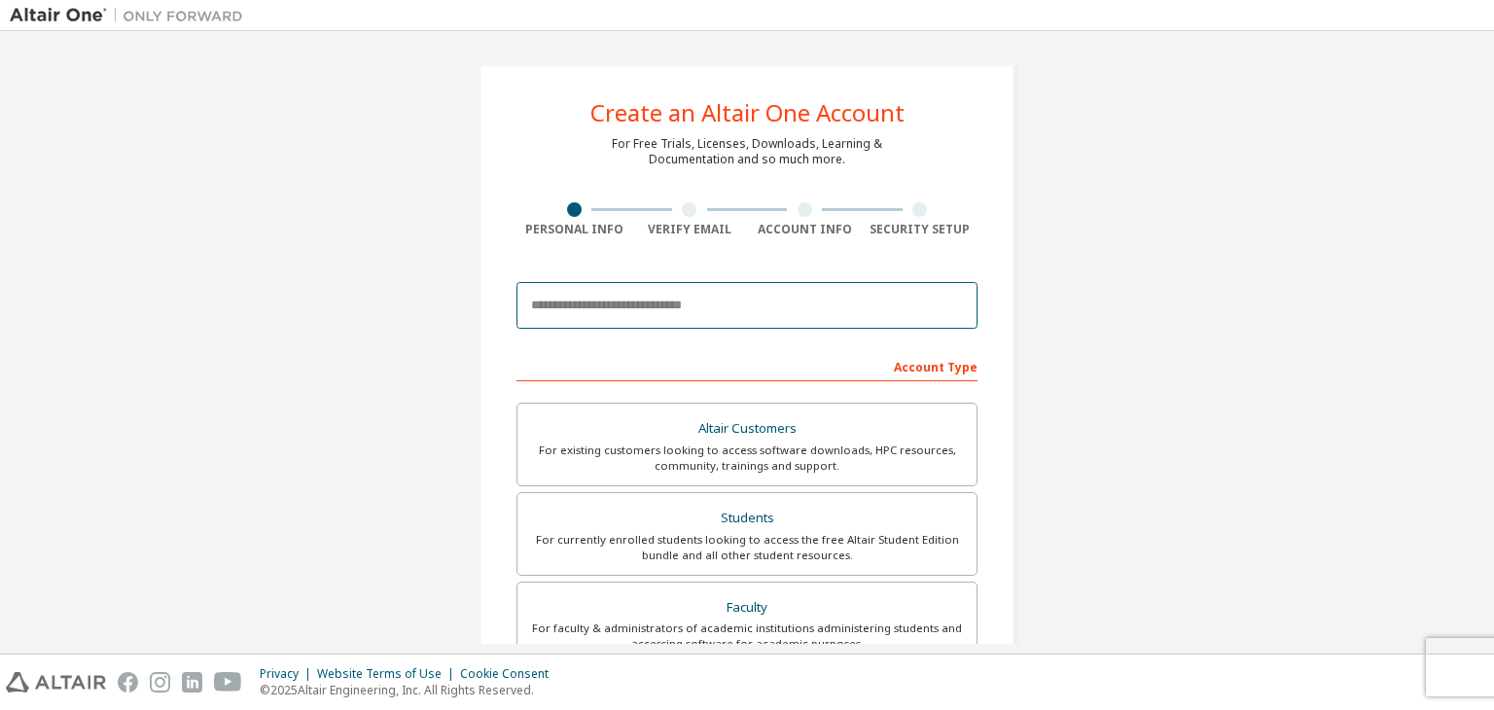
drag, startPoint x: 0, startPoint y: 0, endPoint x: 683, endPoint y: 320, distance: 754.1
click at [683, 320] on input "email" at bounding box center [747, 305] width 461 height 47
type input "**********"
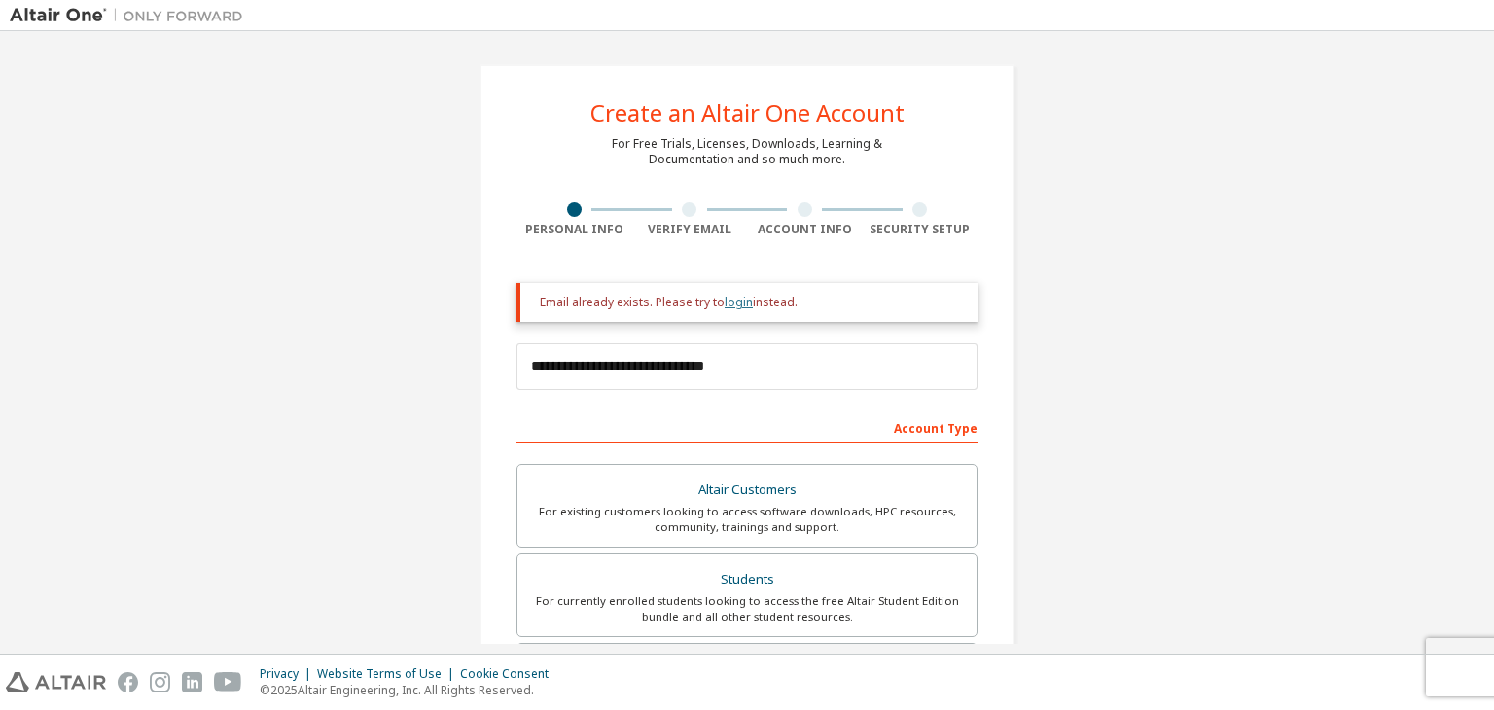
click at [740, 308] on link "login" at bounding box center [739, 302] width 28 height 17
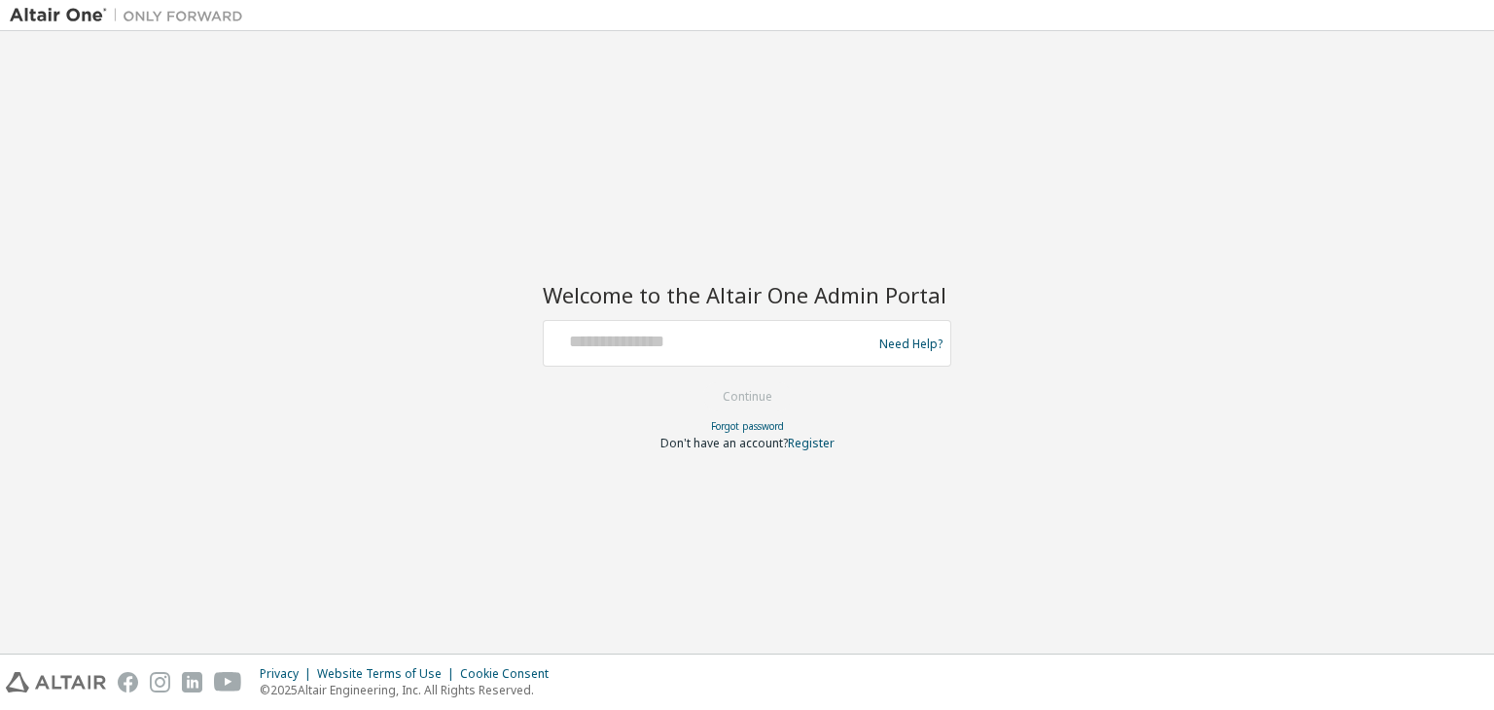
click at [700, 355] on div at bounding box center [711, 343] width 318 height 37
click at [743, 355] on div at bounding box center [711, 343] width 318 height 37
click at [673, 345] on input "text" at bounding box center [711, 339] width 318 height 28
type input "**********"
click at [760, 403] on button "Continue" at bounding box center [747, 396] width 90 height 29
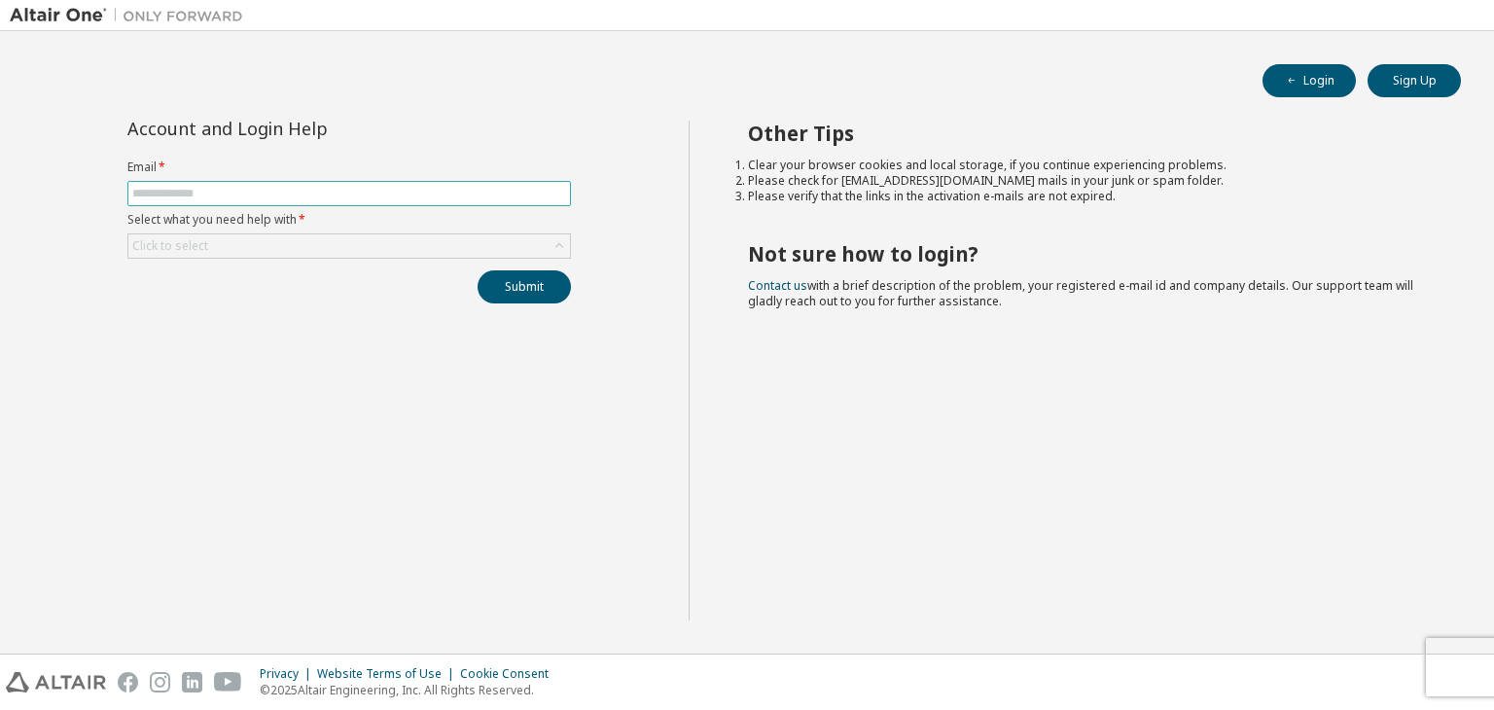
click at [334, 195] on input "text" at bounding box center [349, 194] width 434 height 16
type input "**********"
click at [333, 249] on div "Click to select" at bounding box center [349, 245] width 442 height 23
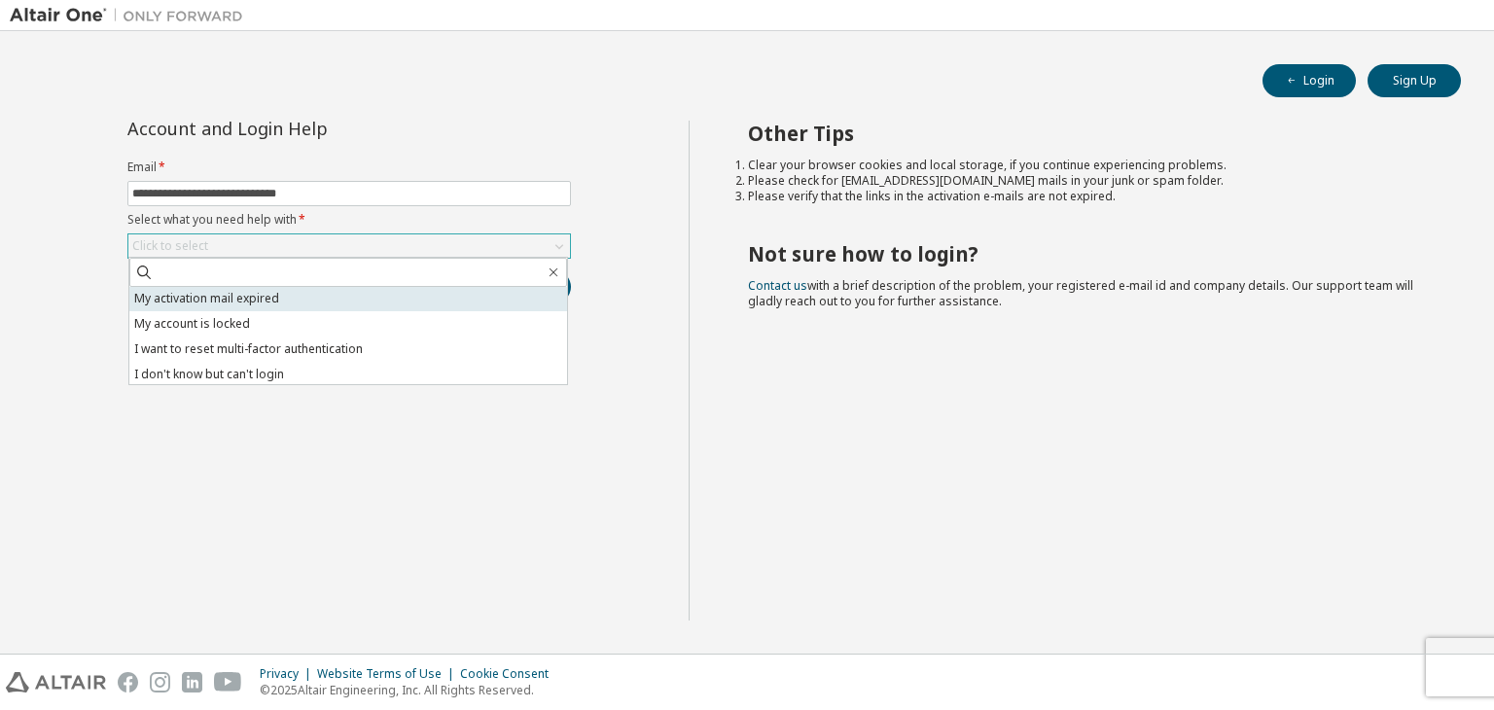
scroll to position [54, 0]
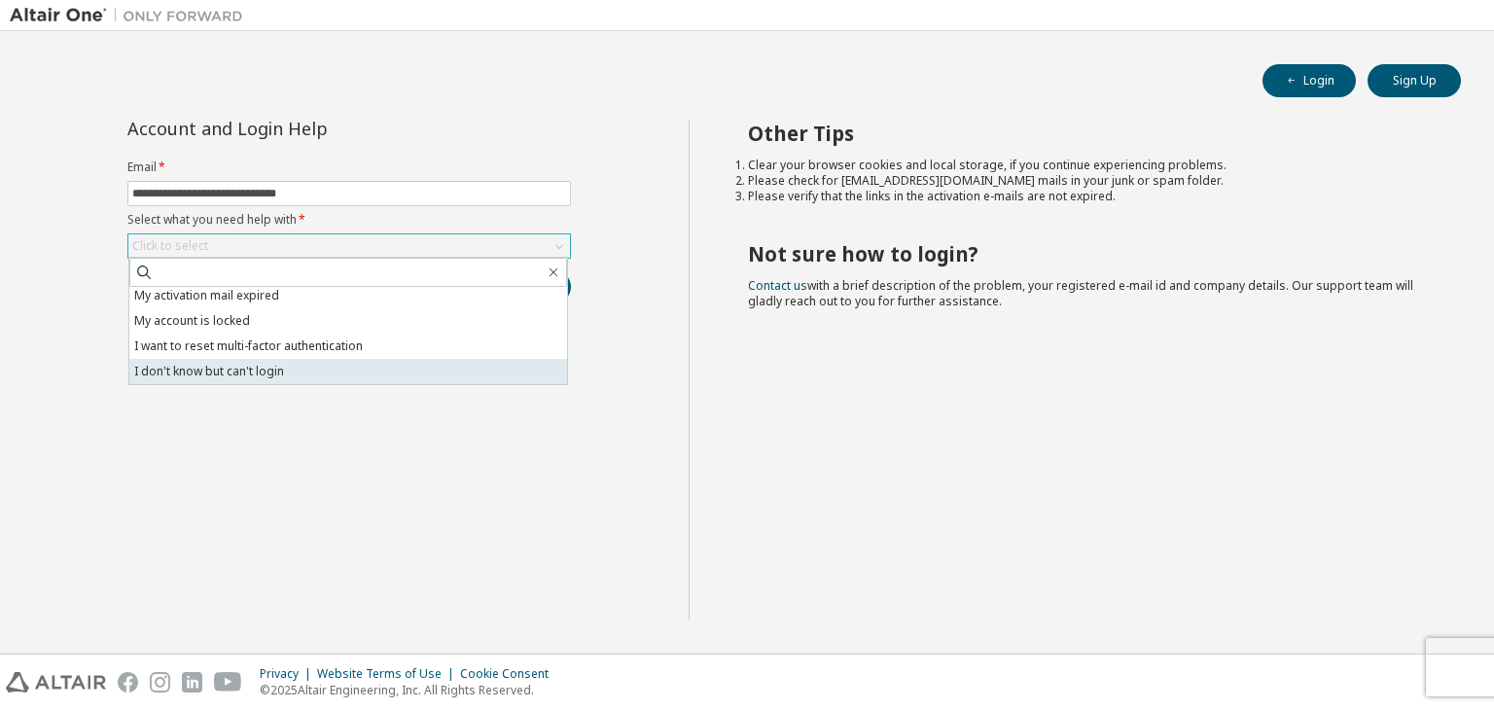
click at [313, 371] on li "I don't know but can't login" at bounding box center [348, 371] width 438 height 25
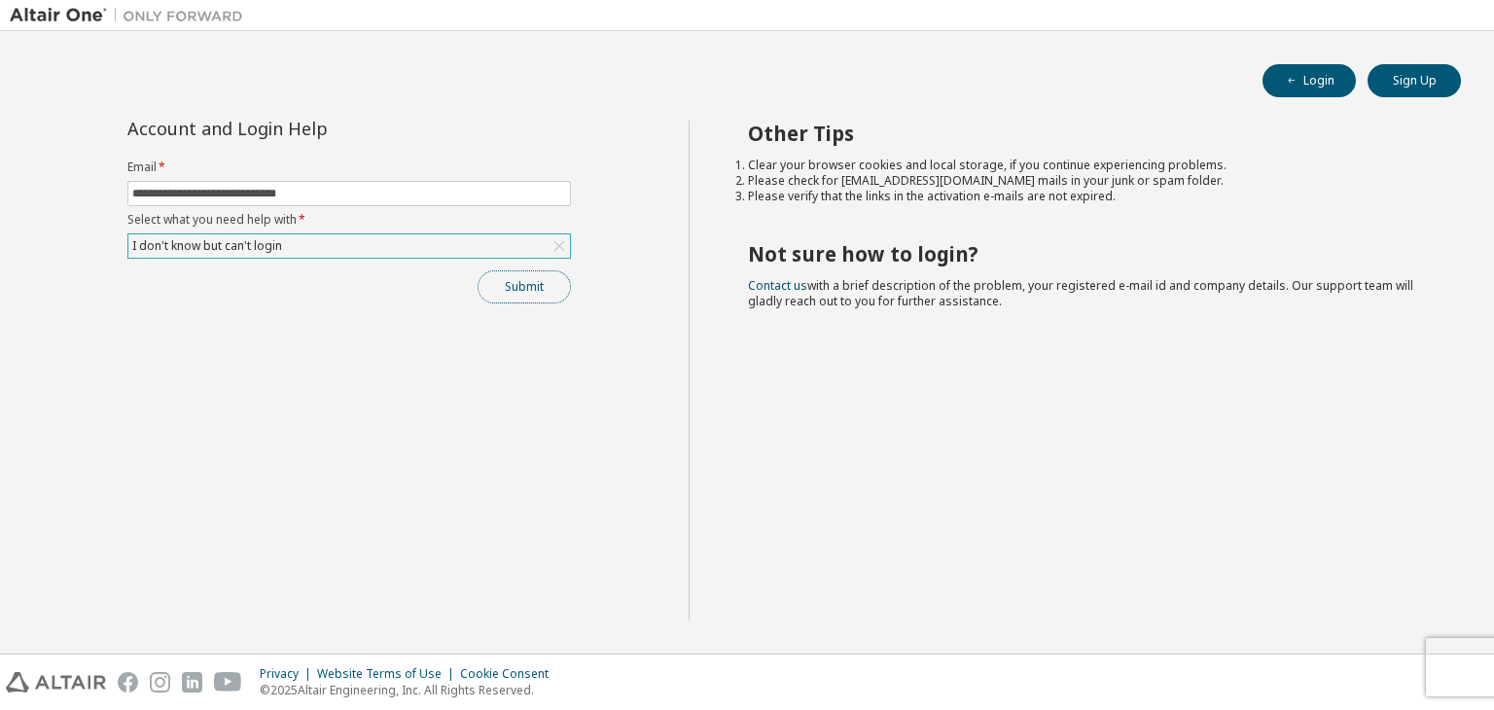
click at [535, 283] on button "Submit" at bounding box center [524, 286] width 93 height 33
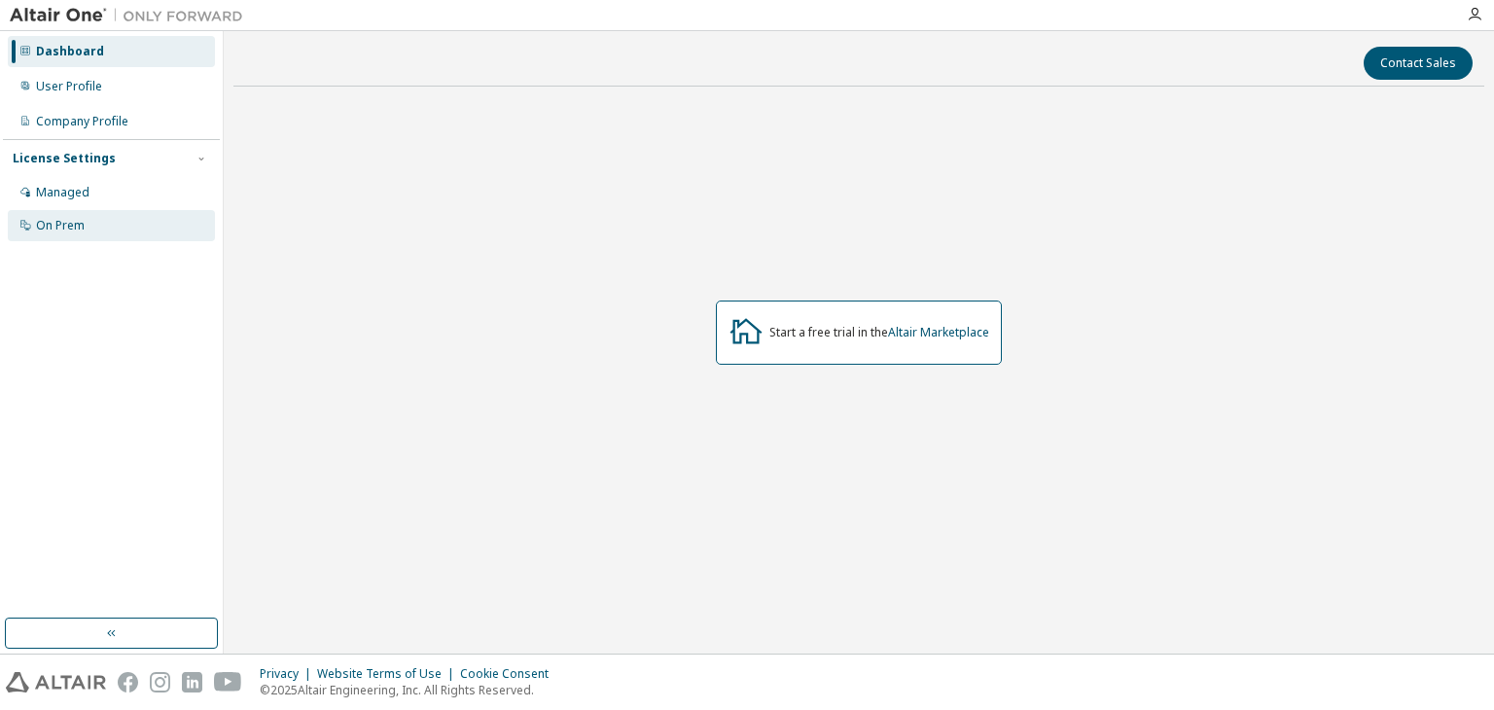
click at [117, 232] on div "On Prem" at bounding box center [111, 225] width 207 height 31
click at [89, 234] on div "On Prem" at bounding box center [111, 225] width 207 height 31
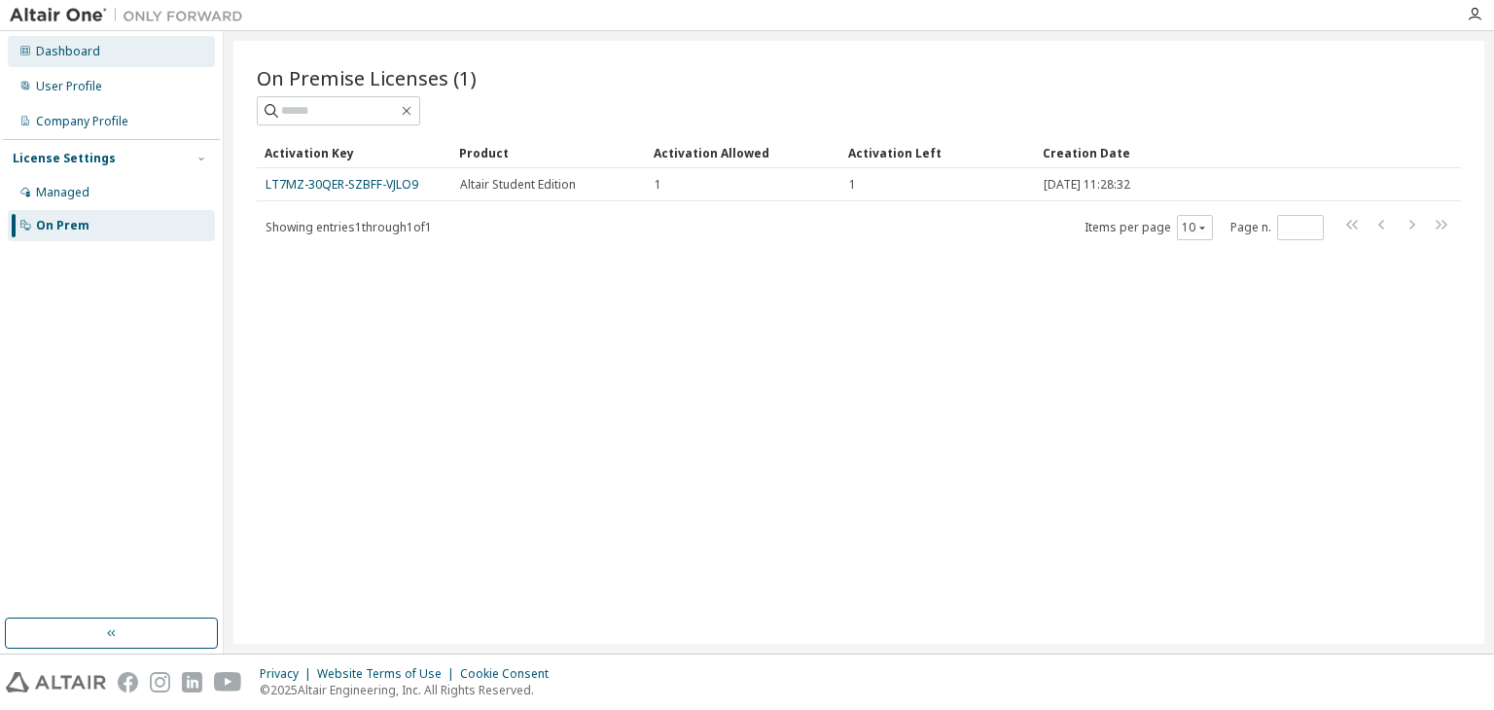
click at [99, 48] on div "Dashboard" at bounding box center [111, 51] width 207 height 31
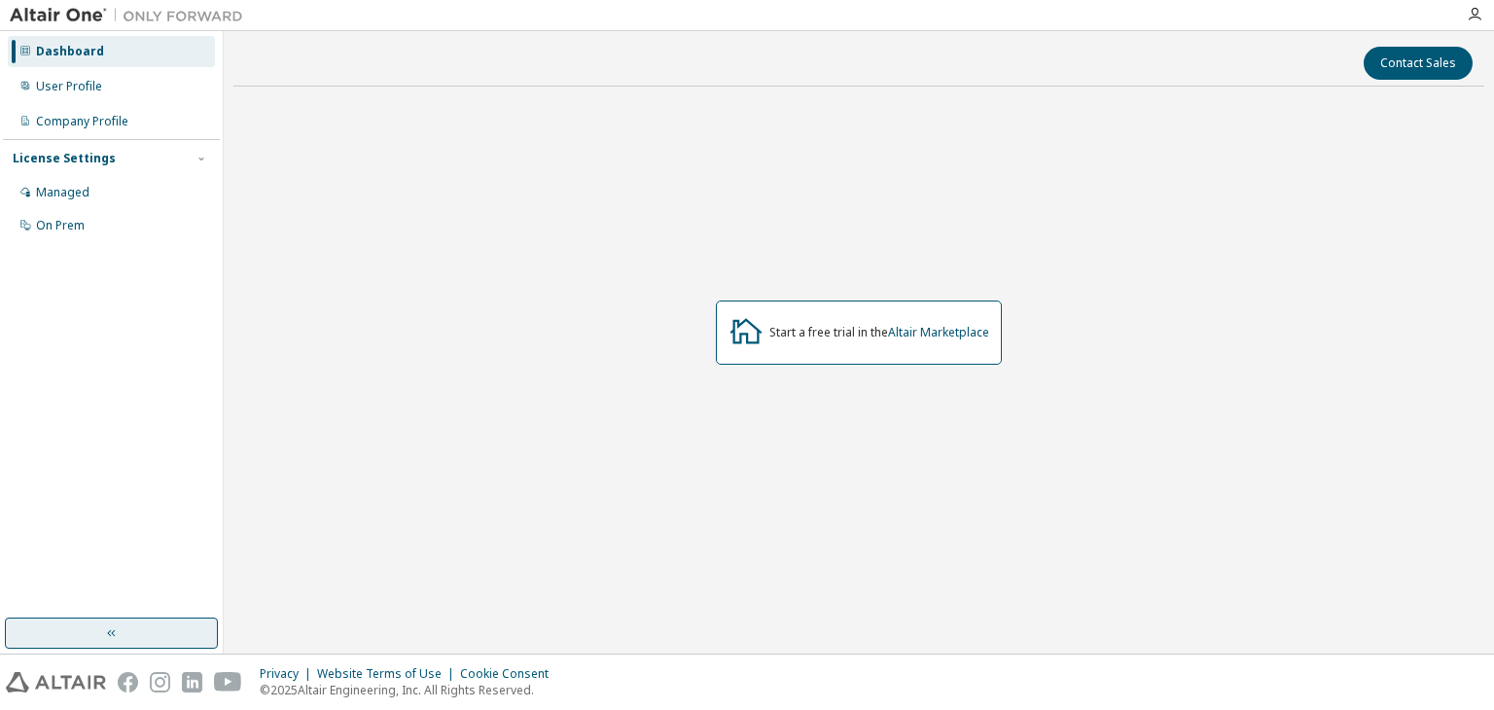
click at [152, 620] on button "button" at bounding box center [111, 633] width 213 height 31
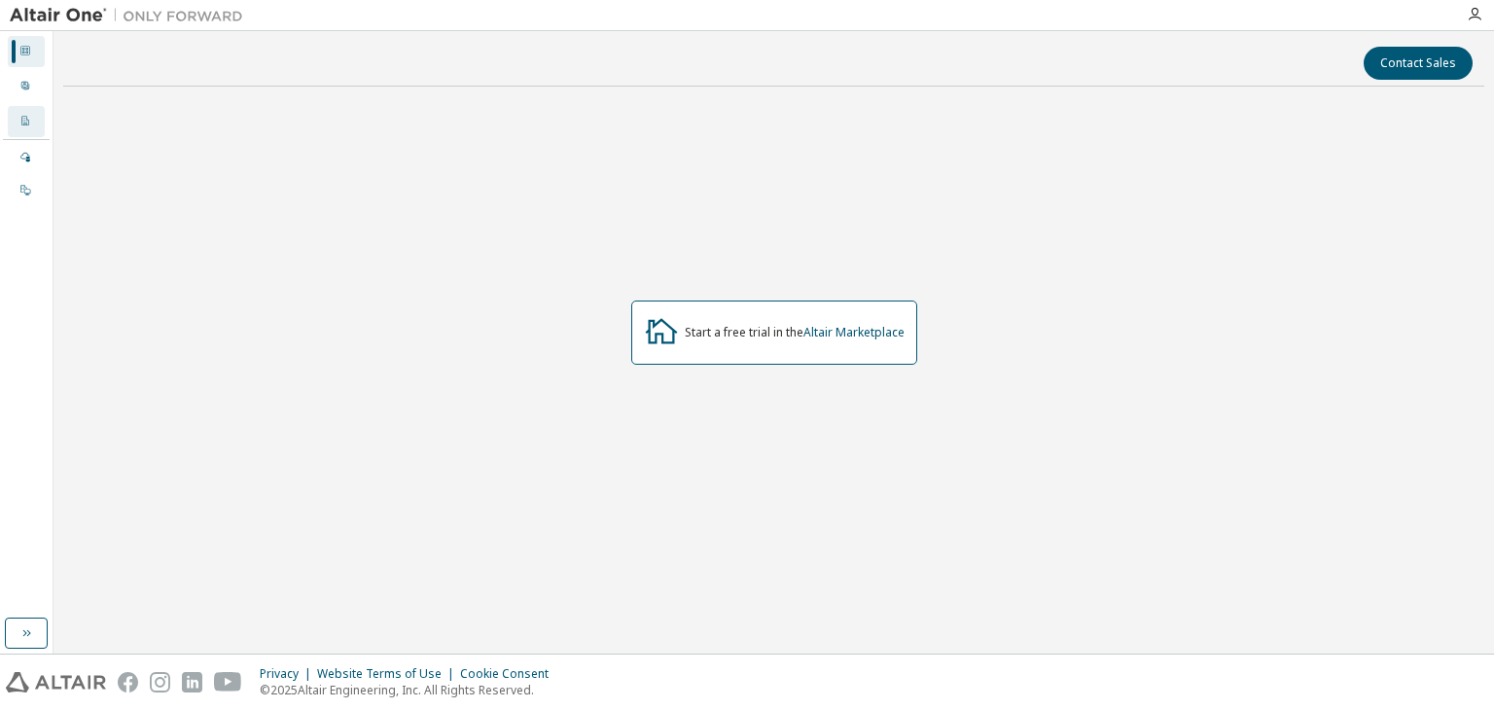
click at [18, 125] on div "Company Profile" at bounding box center [26, 121] width 37 height 31
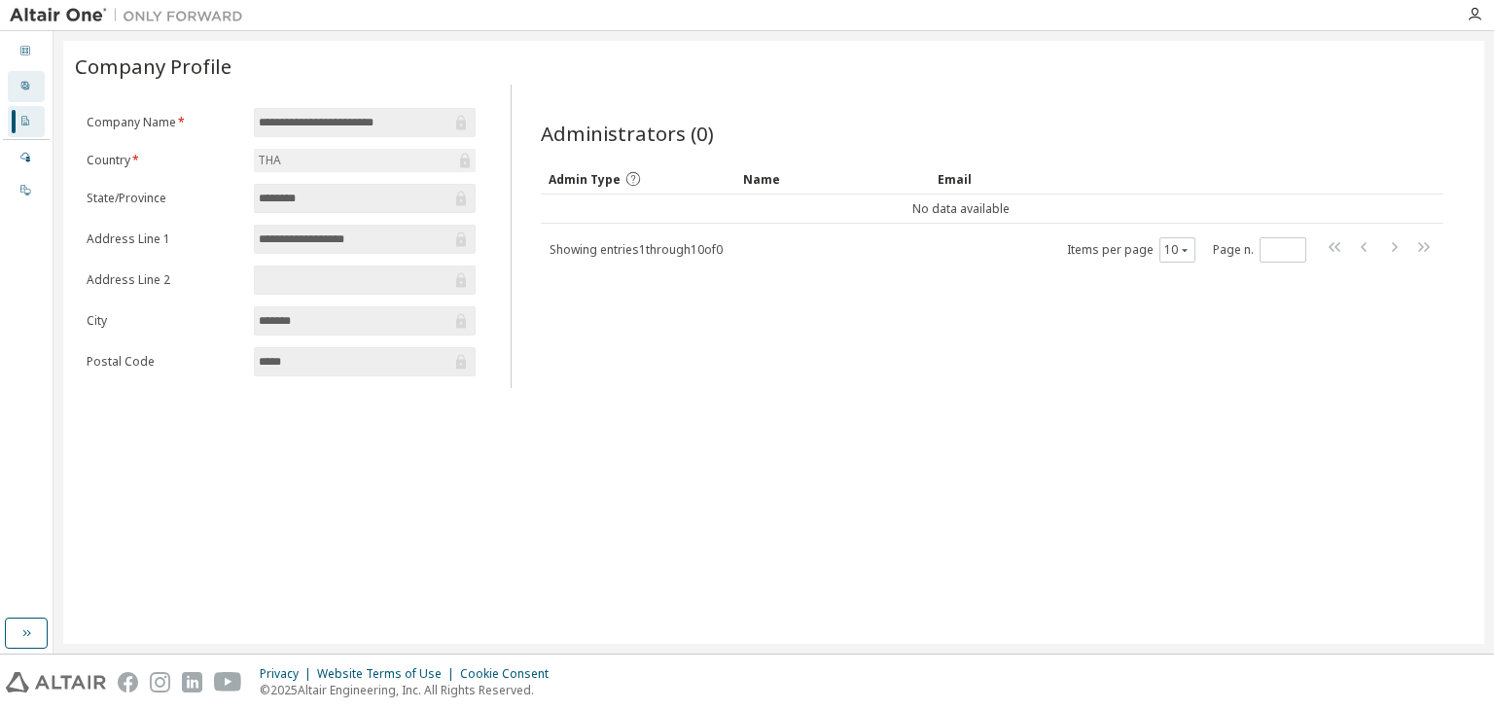
click at [29, 92] on div at bounding box center [25, 87] width 12 height 16
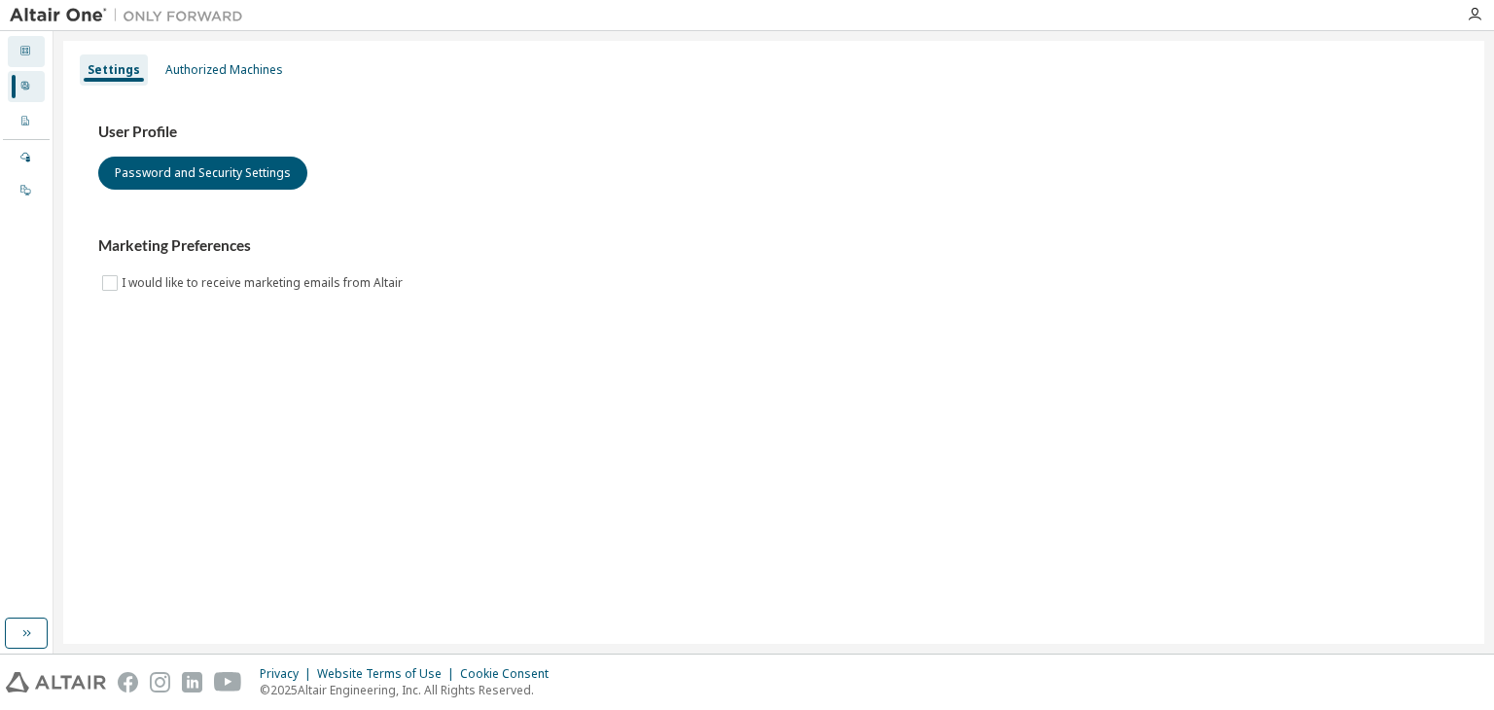
click at [35, 61] on div "Dashboard" at bounding box center [26, 51] width 37 height 31
